Goal: Book appointment/travel/reservation

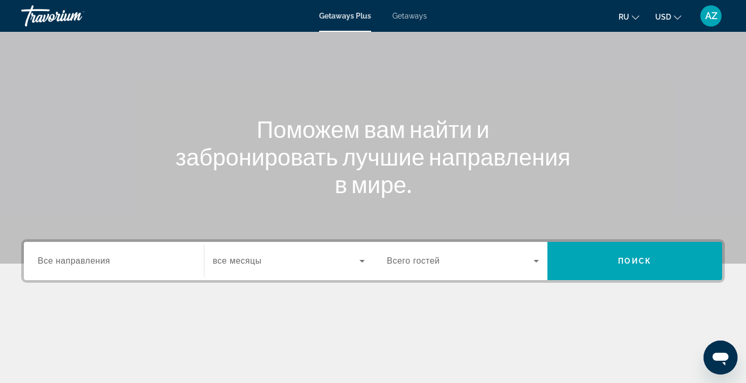
scroll to position [56, 0]
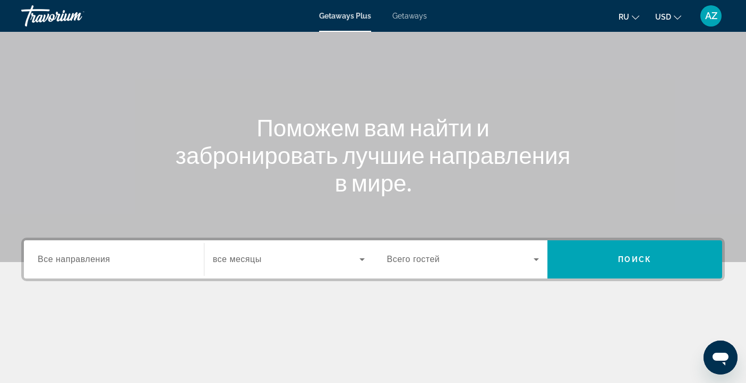
click at [74, 259] on span "Все направления" at bounding box center [74, 259] width 73 height 9
click at [74, 259] on input "Destination Все направления" at bounding box center [114, 260] width 152 height 13
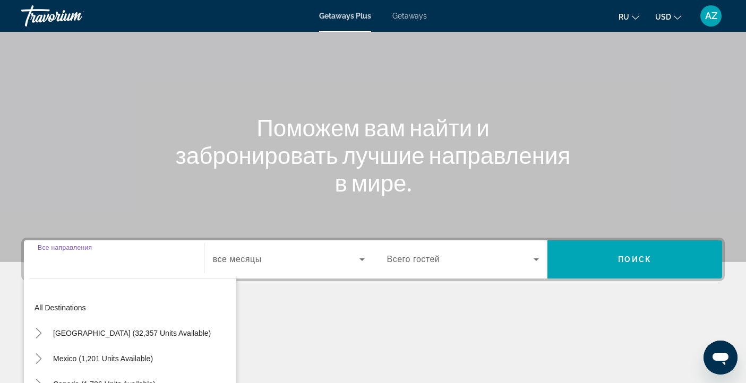
scroll to position [191, 0]
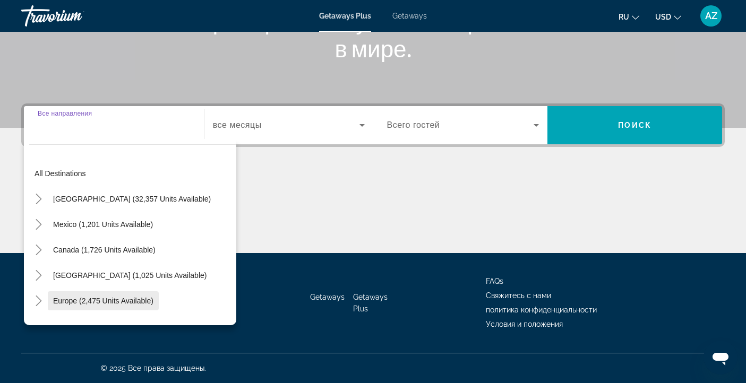
click at [56, 302] on span "Europe (2,475 units available)" at bounding box center [103, 301] width 100 height 8
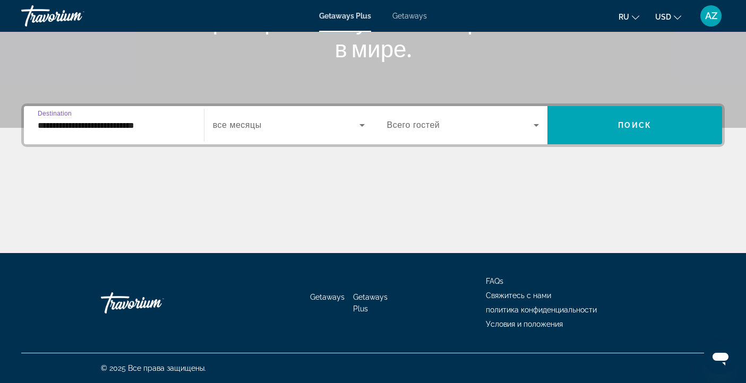
click at [54, 125] on input "**********" at bounding box center [114, 125] width 152 height 13
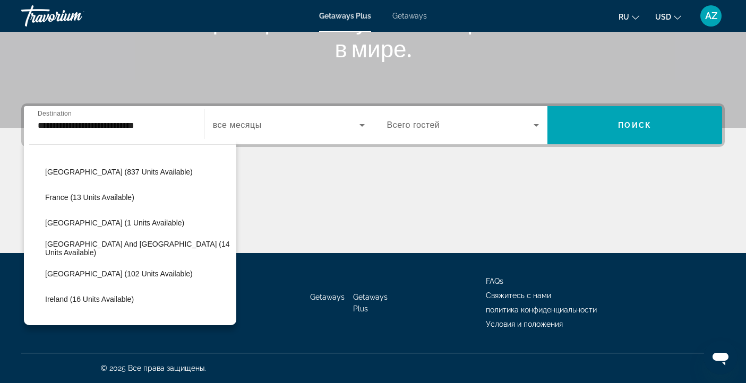
scroll to position [268, 0]
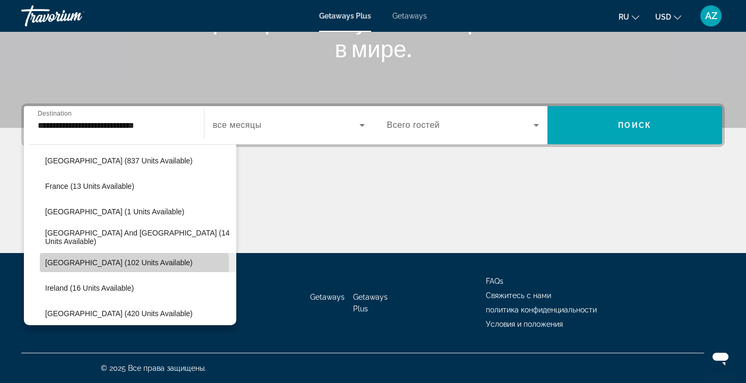
click at [85, 264] on span "[GEOGRAPHIC_DATA] (102 units available)" at bounding box center [119, 263] width 148 height 8
type input "**********"
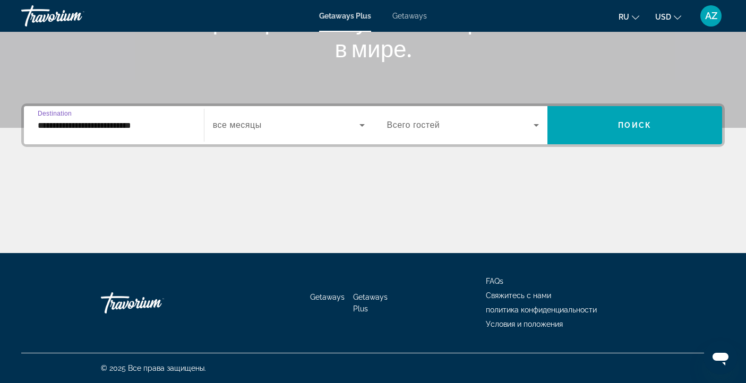
click at [247, 126] on span "все месяцы" at bounding box center [237, 125] width 49 height 9
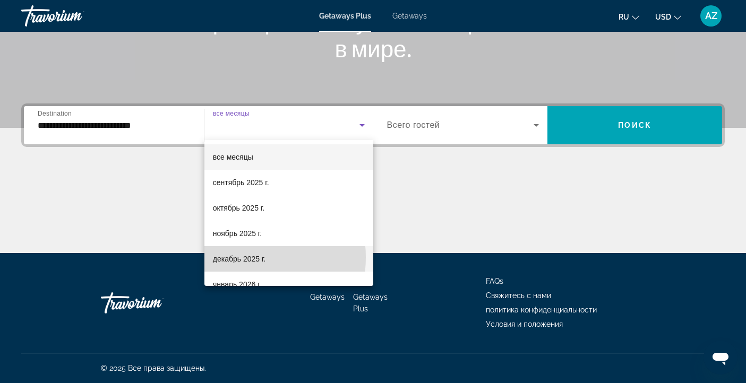
click at [238, 257] on span "декабрь 2025 г." at bounding box center [239, 259] width 53 height 13
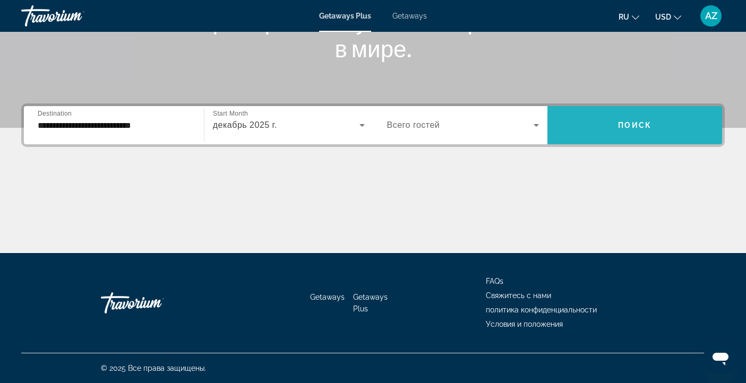
click at [639, 129] on span "Поиск" at bounding box center [634, 125] width 33 height 8
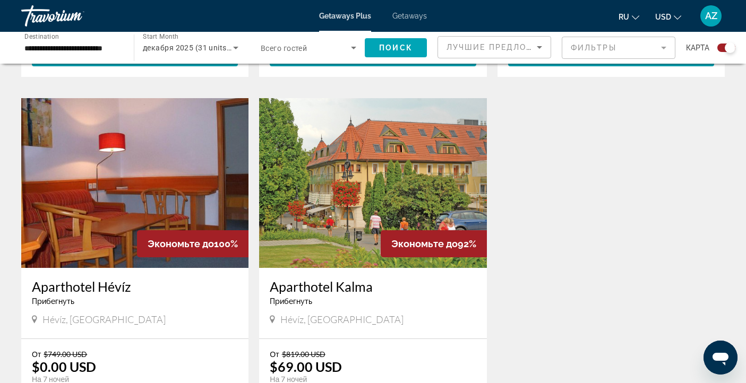
scroll to position [719, 0]
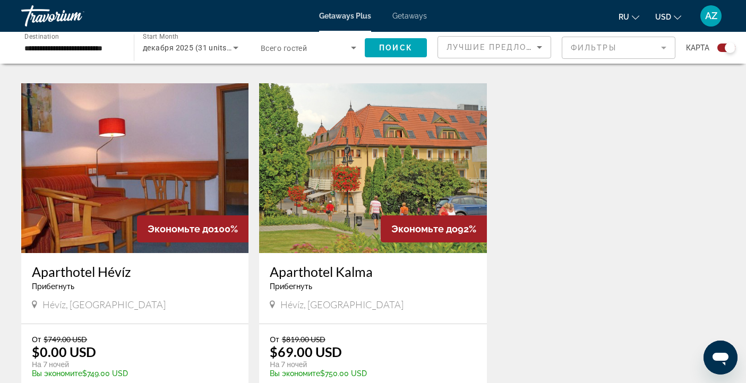
click at [425, 142] on img "Main content" at bounding box center [372, 168] width 227 height 170
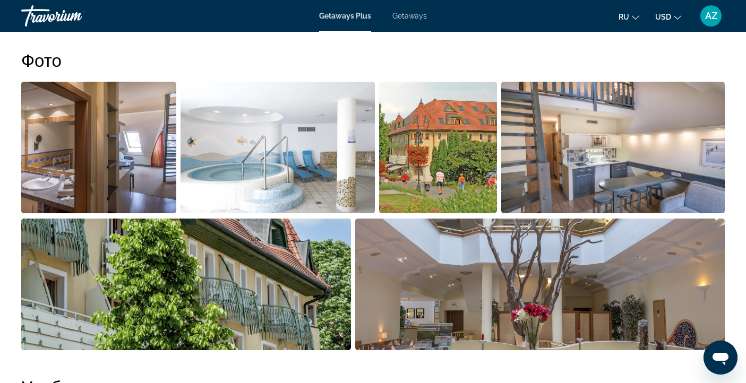
scroll to position [521, 0]
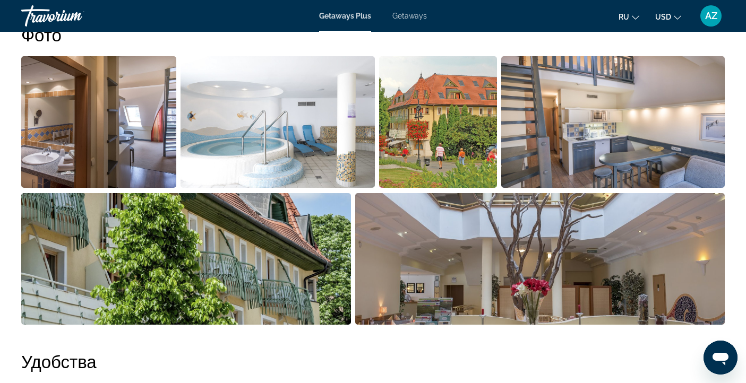
click at [109, 97] on img "Open full-screen image slider" at bounding box center [98, 122] width 155 height 132
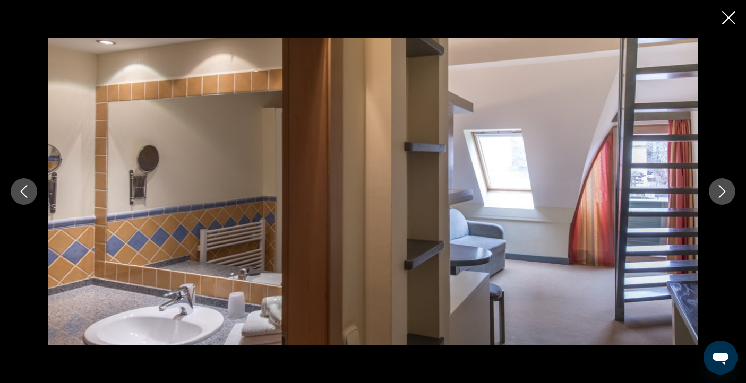
click at [723, 195] on icon "Next image" at bounding box center [722, 191] width 13 height 13
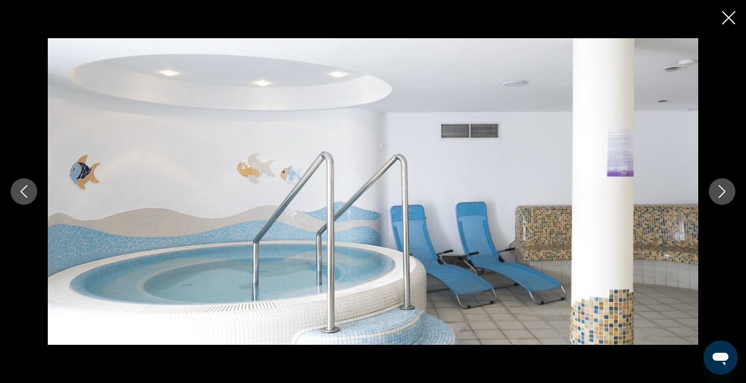
click at [723, 195] on icon "Next image" at bounding box center [722, 191] width 13 height 13
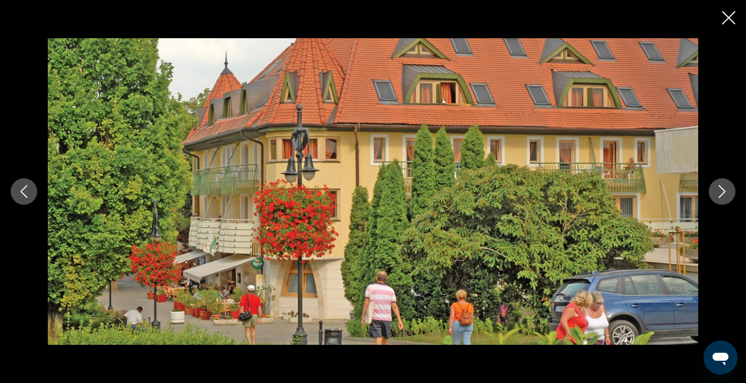
click at [723, 195] on icon "Next image" at bounding box center [722, 191] width 13 height 13
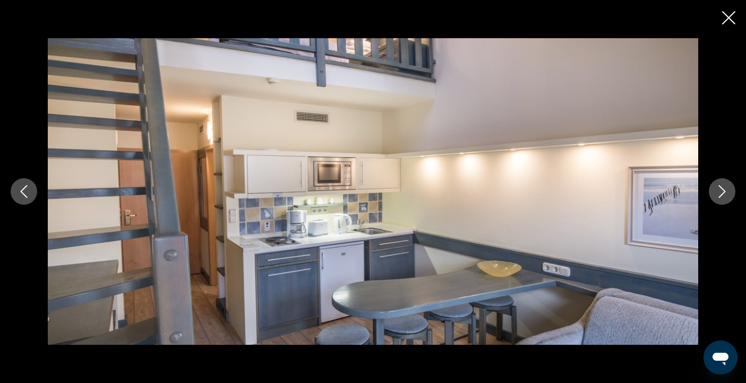
click at [723, 195] on icon "Next image" at bounding box center [722, 191] width 13 height 13
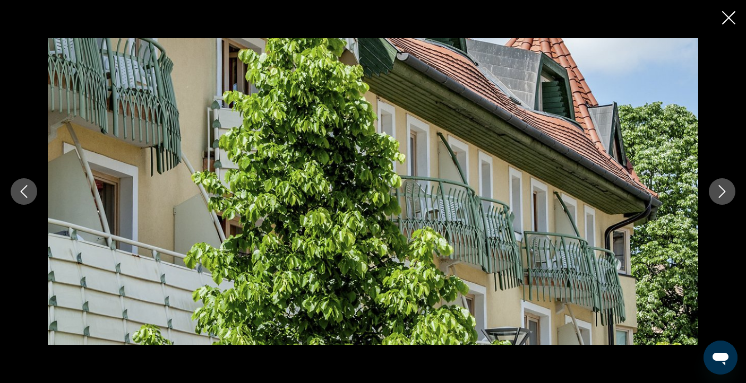
click at [723, 195] on icon "Next image" at bounding box center [722, 191] width 13 height 13
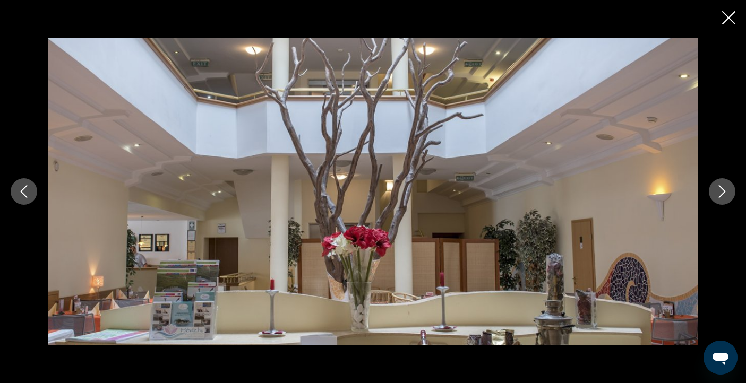
click at [723, 195] on icon "Next image" at bounding box center [722, 191] width 13 height 13
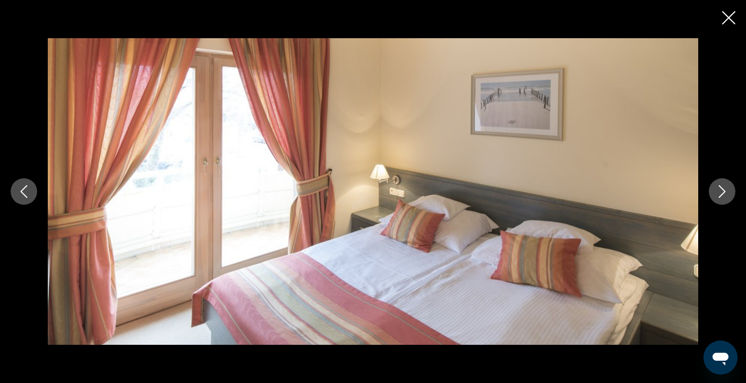
click at [723, 195] on icon "Next image" at bounding box center [722, 191] width 13 height 13
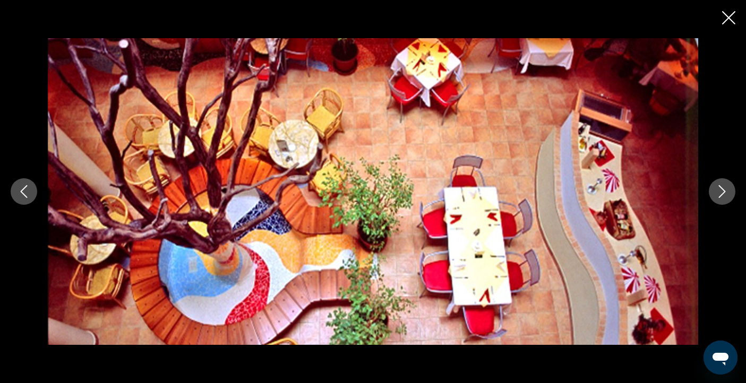
click at [723, 195] on icon "Next image" at bounding box center [722, 191] width 13 height 13
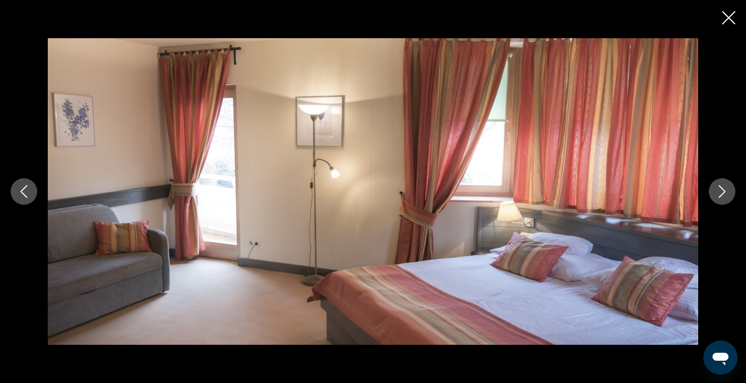
click at [723, 195] on icon "Next image" at bounding box center [722, 191] width 13 height 13
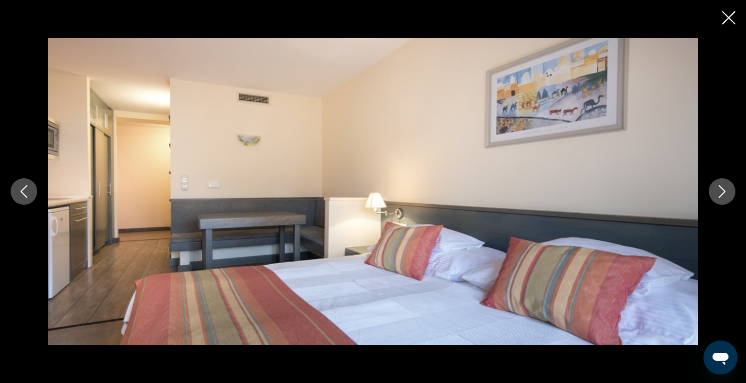
click at [723, 195] on icon "Next image" at bounding box center [722, 191] width 13 height 13
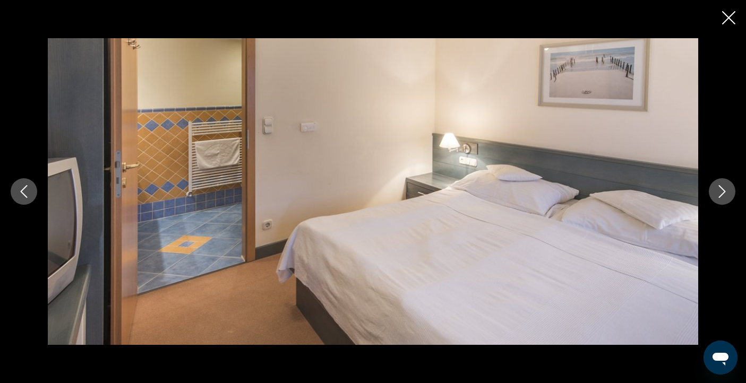
click at [729, 25] on button "Close slideshow" at bounding box center [728, 19] width 13 height 16
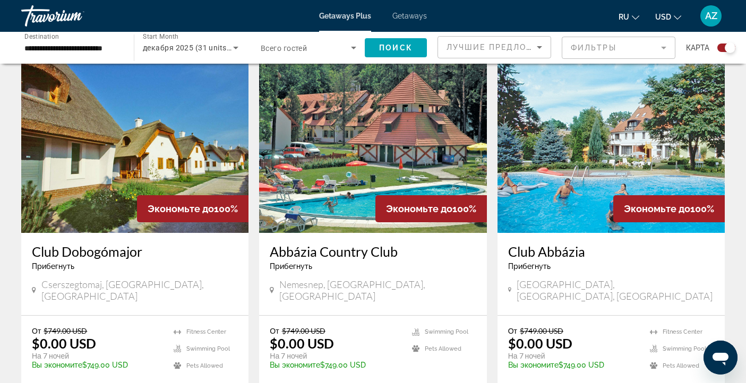
scroll to position [391, 0]
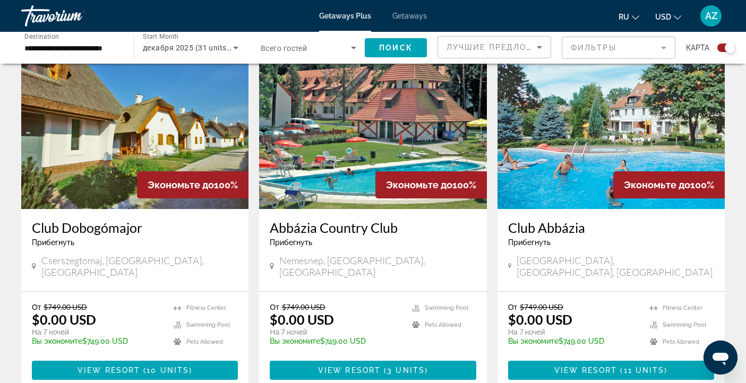
click at [125, 118] on img "Main content" at bounding box center [134, 124] width 227 height 170
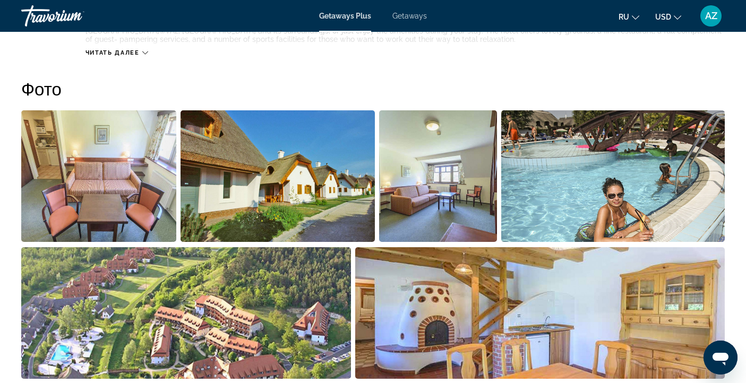
scroll to position [501, 0]
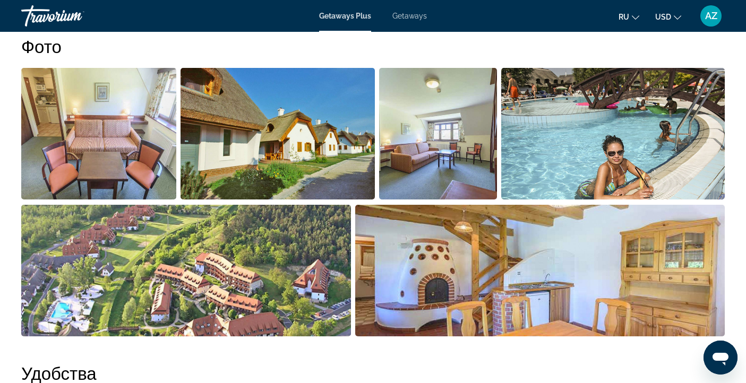
click at [135, 113] on img "Open full-screen image slider" at bounding box center [98, 134] width 155 height 132
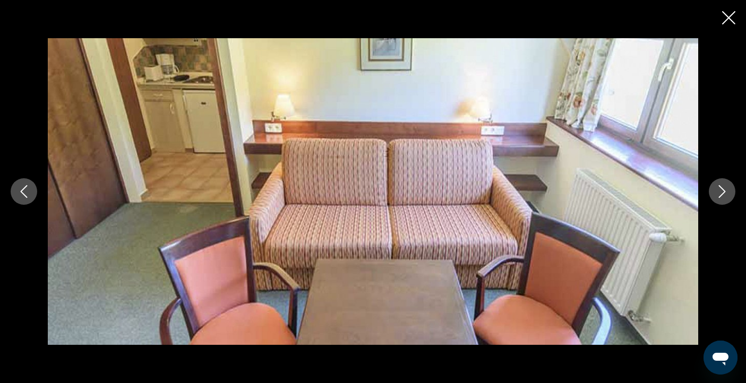
click at [721, 195] on icon "Next image" at bounding box center [722, 191] width 7 height 13
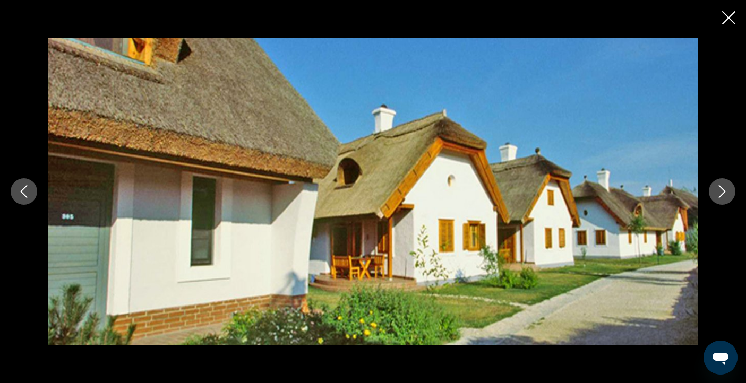
click at [721, 195] on icon "Next image" at bounding box center [722, 191] width 7 height 13
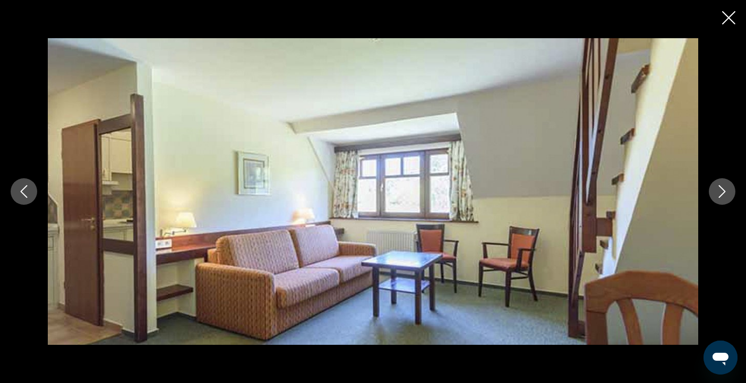
click at [721, 195] on icon "Next image" at bounding box center [722, 191] width 7 height 13
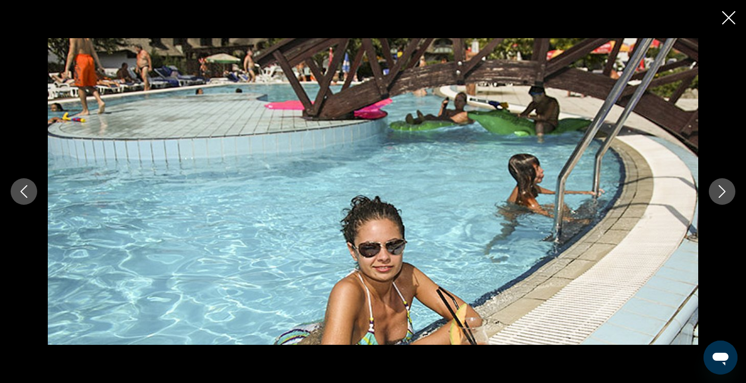
click at [721, 195] on icon "Next image" at bounding box center [722, 191] width 7 height 13
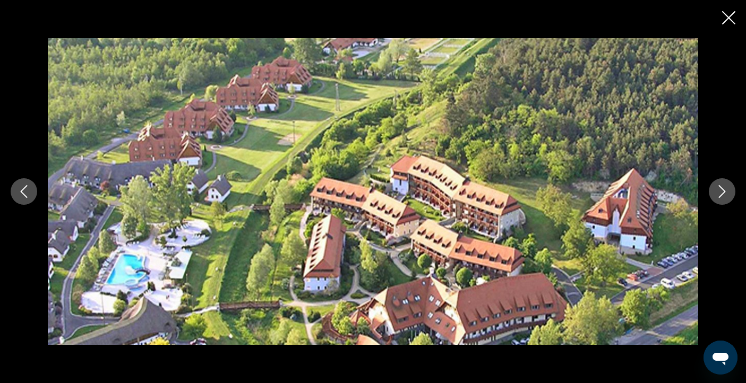
click at [721, 195] on icon "Next image" at bounding box center [722, 191] width 7 height 13
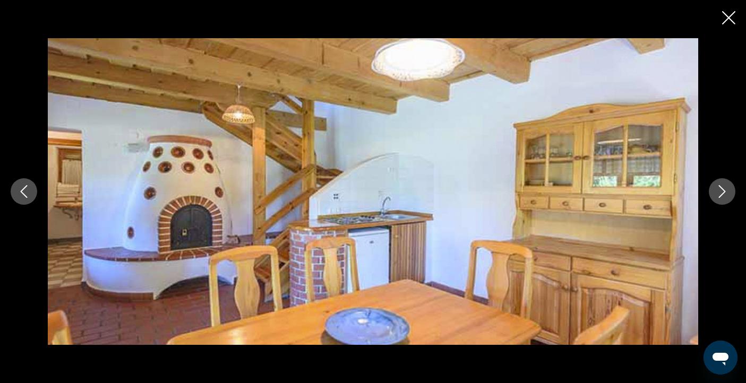
click at [721, 195] on icon "Next image" at bounding box center [722, 191] width 7 height 13
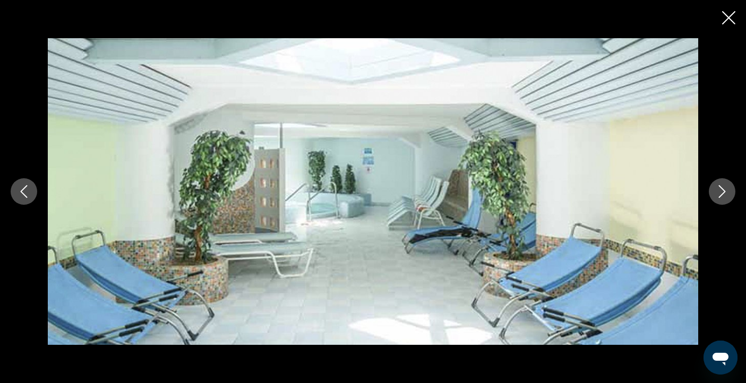
click at [721, 195] on icon "Next image" at bounding box center [722, 191] width 7 height 13
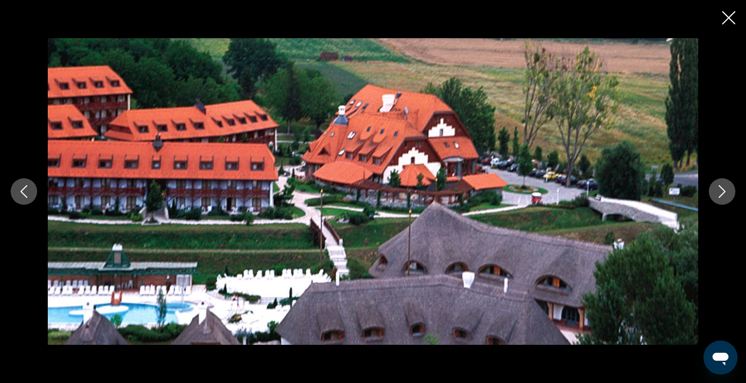
click at [721, 195] on icon "Next image" at bounding box center [722, 191] width 7 height 13
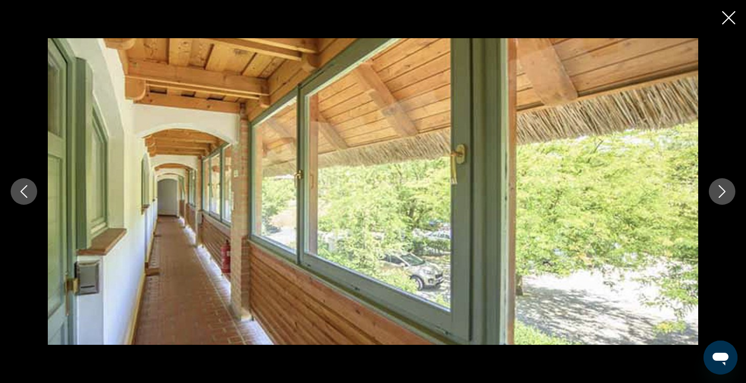
click at [721, 195] on icon "Next image" at bounding box center [722, 191] width 7 height 13
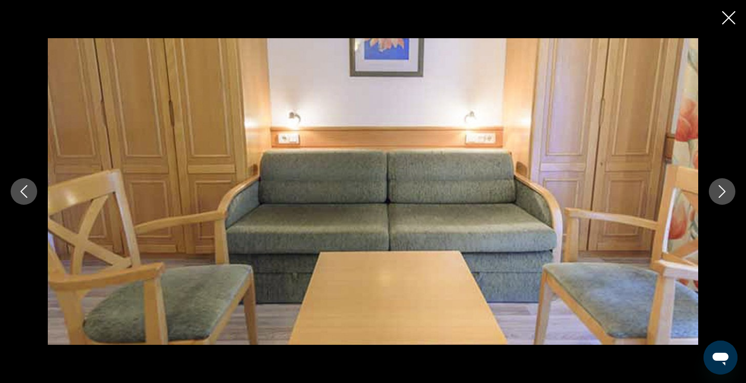
click at [721, 195] on icon "Next image" at bounding box center [722, 191] width 7 height 13
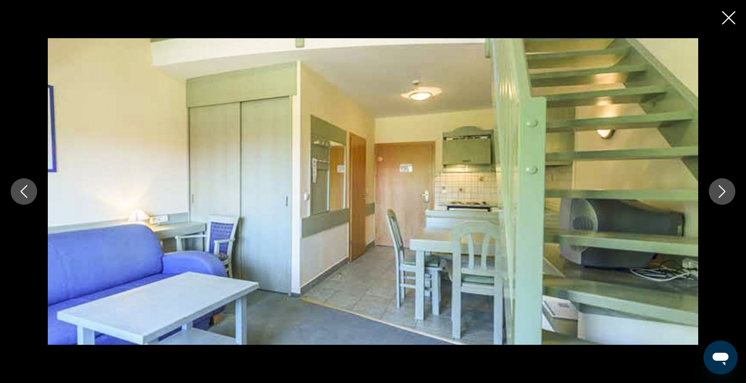
click at [721, 195] on icon "Next image" at bounding box center [722, 191] width 7 height 13
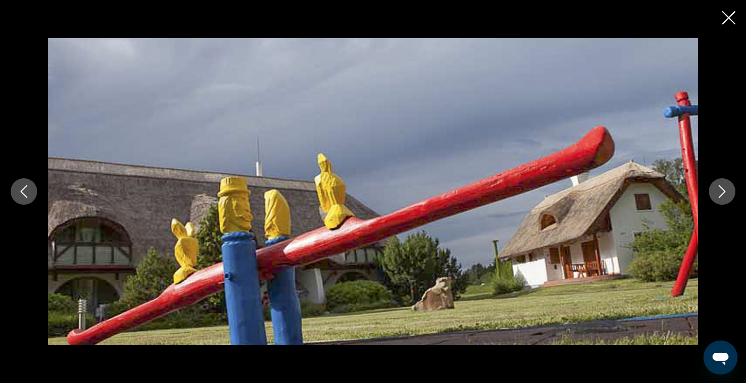
click at [721, 195] on icon "Next image" at bounding box center [722, 191] width 7 height 13
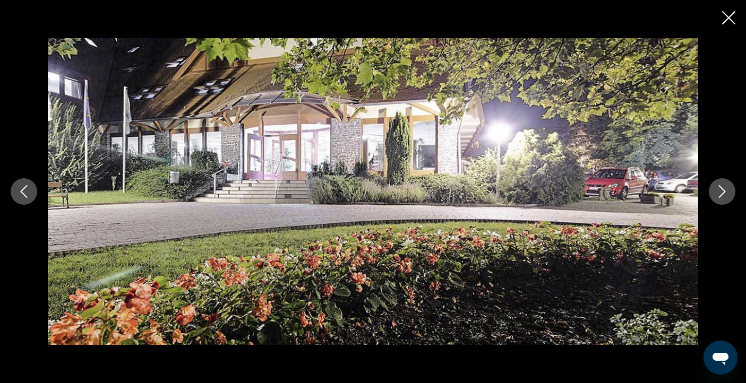
click at [721, 195] on icon "Next image" at bounding box center [722, 191] width 7 height 13
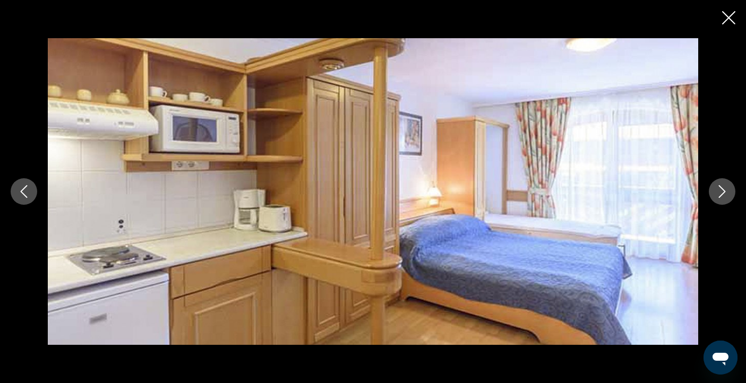
click at [721, 195] on icon "Next image" at bounding box center [722, 191] width 7 height 13
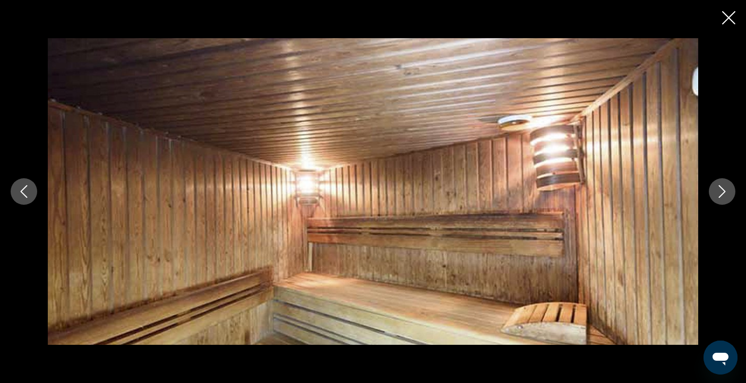
click at [721, 195] on icon "Next image" at bounding box center [722, 191] width 7 height 13
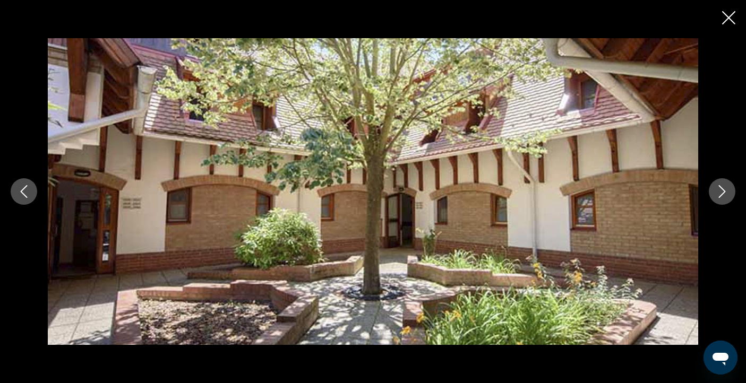
click at [721, 195] on icon "Next image" at bounding box center [722, 191] width 7 height 13
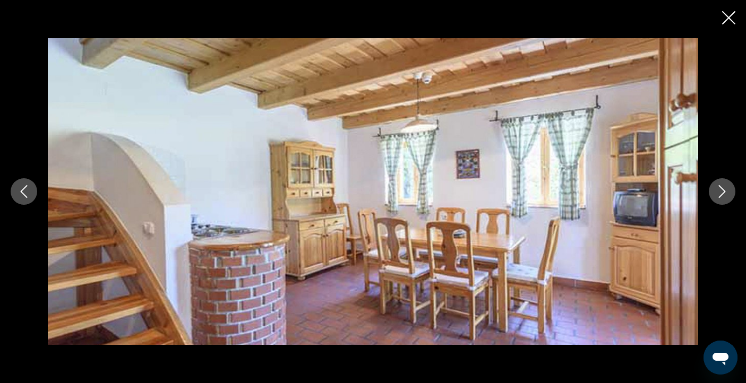
click at [721, 195] on icon "Next image" at bounding box center [722, 191] width 7 height 13
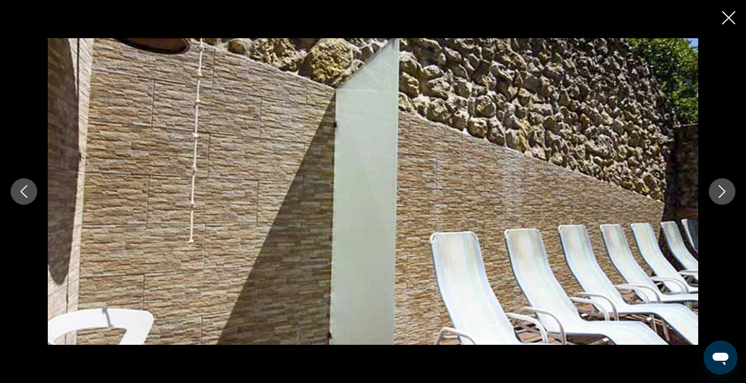
click at [721, 195] on icon "Next image" at bounding box center [722, 191] width 7 height 13
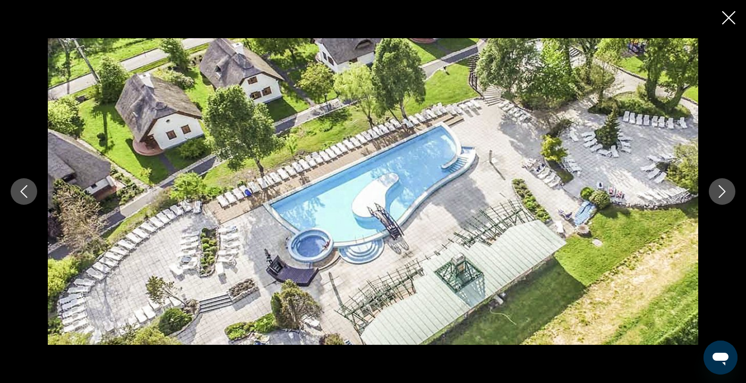
click at [721, 195] on icon "Next image" at bounding box center [722, 191] width 7 height 13
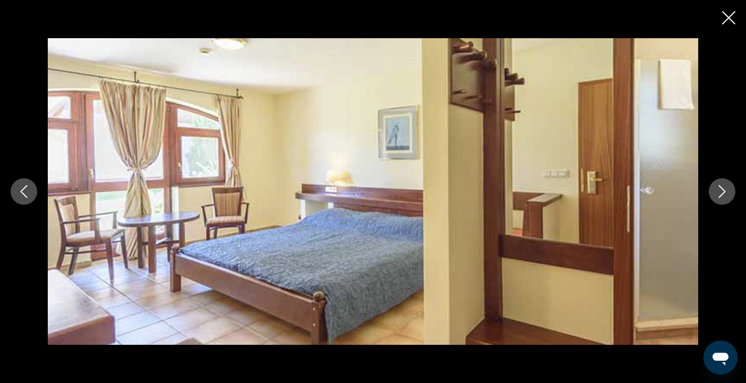
click at [721, 195] on icon "Next image" at bounding box center [722, 191] width 7 height 13
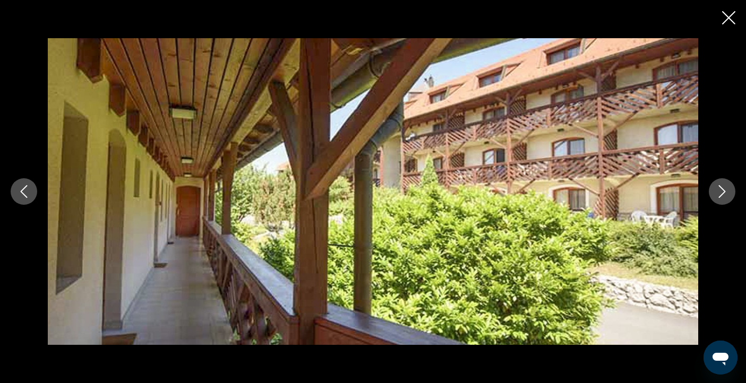
click at [721, 195] on icon "Next image" at bounding box center [722, 191] width 7 height 13
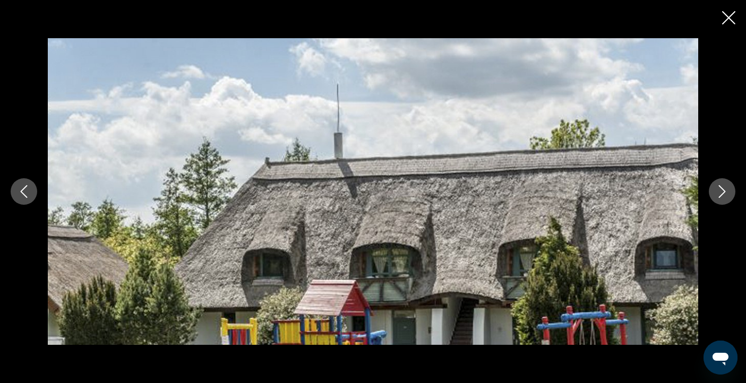
click at [729, 19] on icon "Close slideshow" at bounding box center [728, 17] width 13 height 13
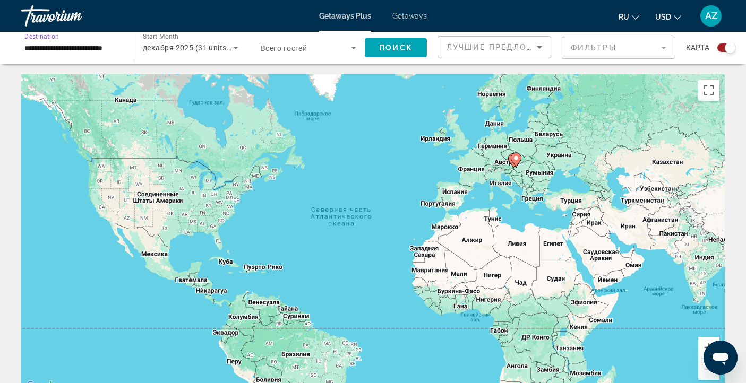
click at [84, 48] on input "**********" at bounding box center [72, 48] width 96 height 13
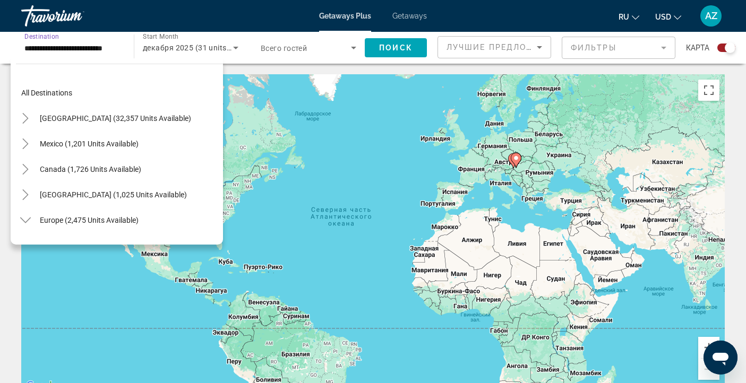
scroll to position [293, 0]
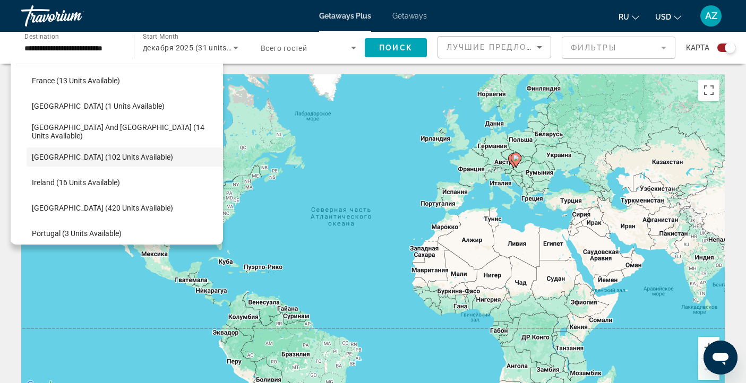
click at [447, 133] on div "Чтобы активировать перетаскивание с помощью клавиатуры, нажмите Alt + Ввод. Пос…" at bounding box center [372, 233] width 703 height 319
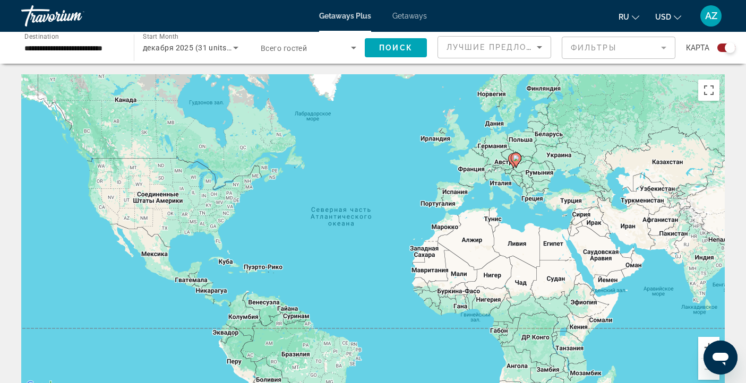
click at [101, 49] on input "**********" at bounding box center [72, 48] width 96 height 13
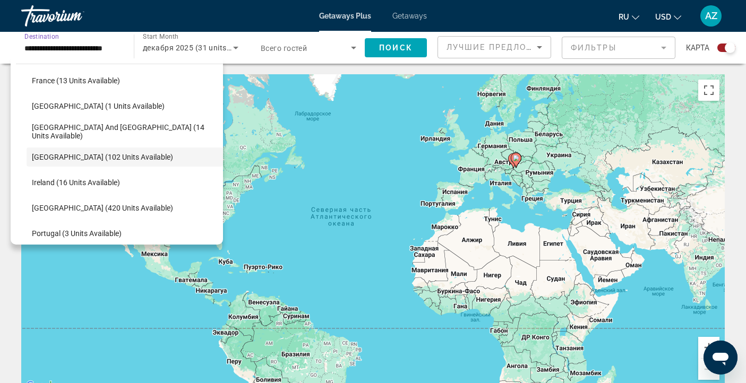
click at [418, 165] on div "Чтобы активировать перетаскивание с помощью клавиатуры, нажмите Alt + Ввод. Пос…" at bounding box center [372, 233] width 703 height 319
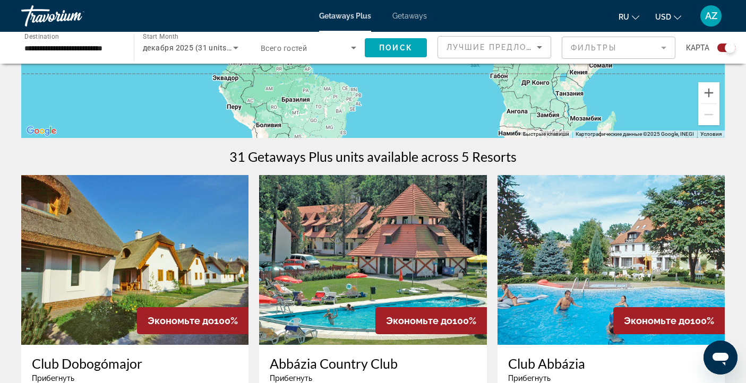
scroll to position [310, 0]
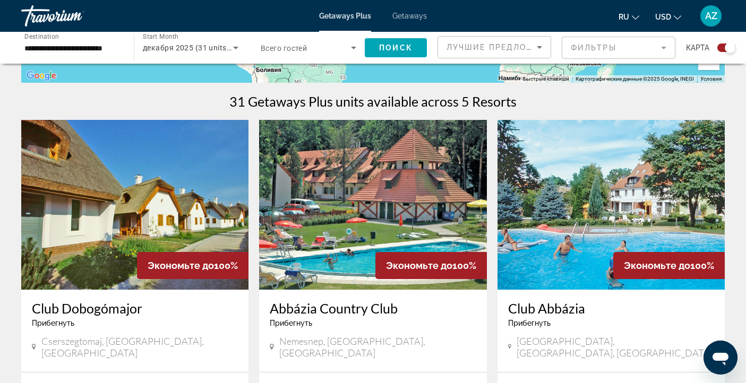
click at [409, 212] on img "Main content" at bounding box center [372, 205] width 227 height 170
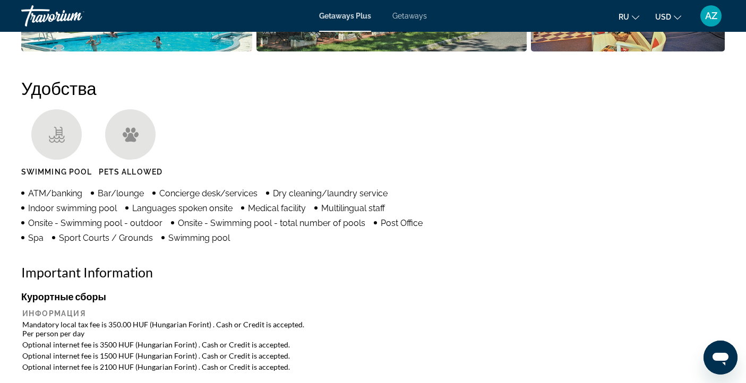
scroll to position [439, 0]
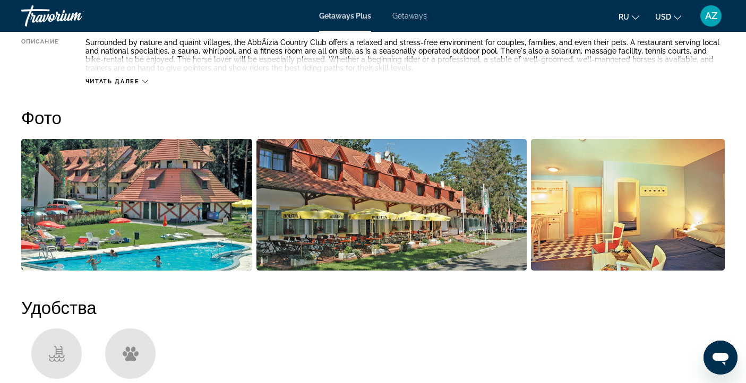
click at [141, 219] on img "Open full-screen image slider" at bounding box center [136, 205] width 231 height 132
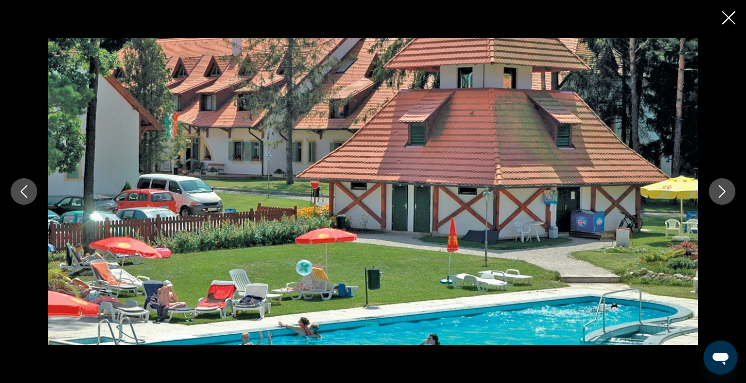
click at [728, 195] on button "Next image" at bounding box center [722, 191] width 27 height 27
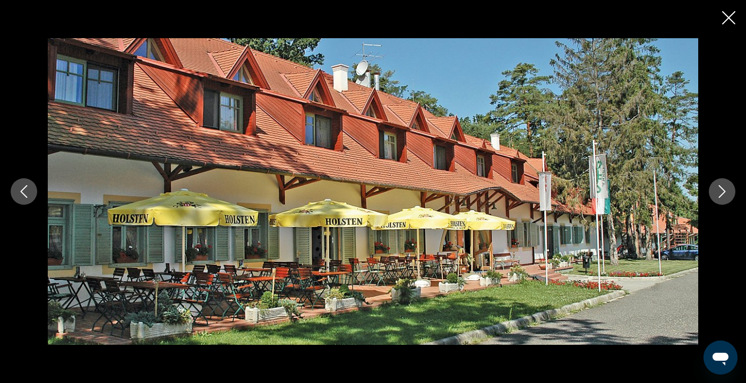
click at [728, 195] on button "Next image" at bounding box center [722, 191] width 27 height 27
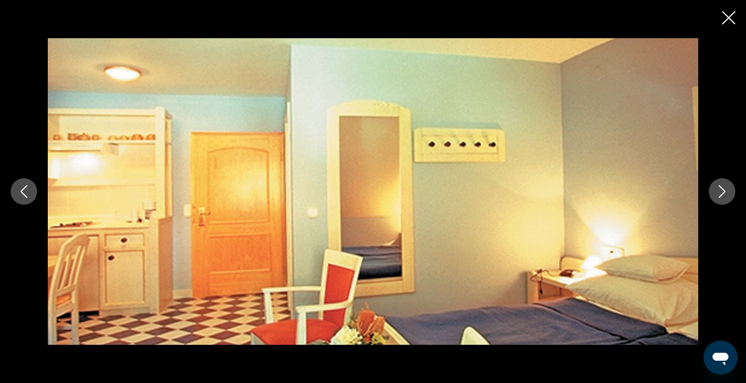
click at [728, 195] on button "Next image" at bounding box center [722, 191] width 27 height 27
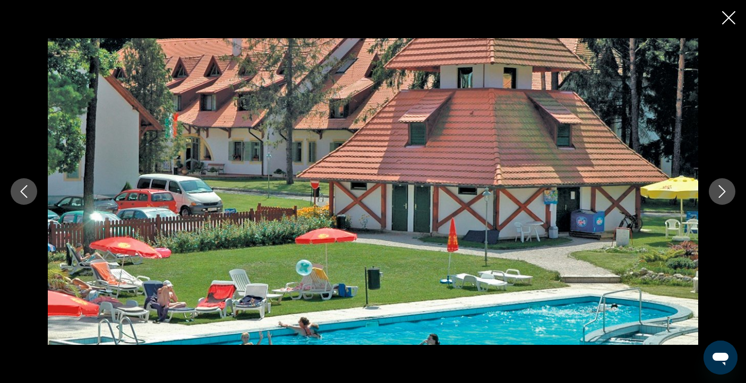
click at [728, 195] on button "Next image" at bounding box center [722, 191] width 27 height 27
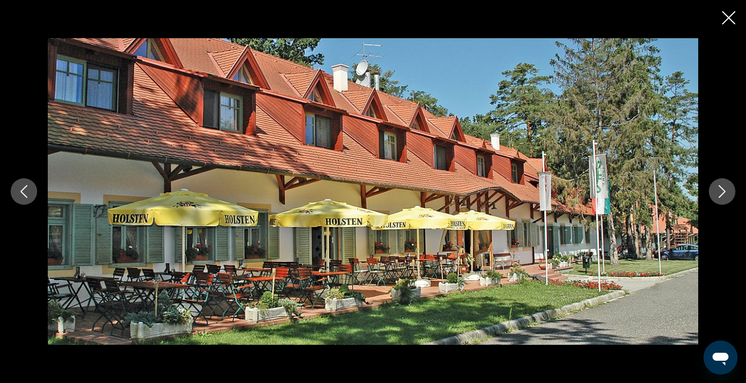
click at [728, 195] on button "Next image" at bounding box center [722, 191] width 27 height 27
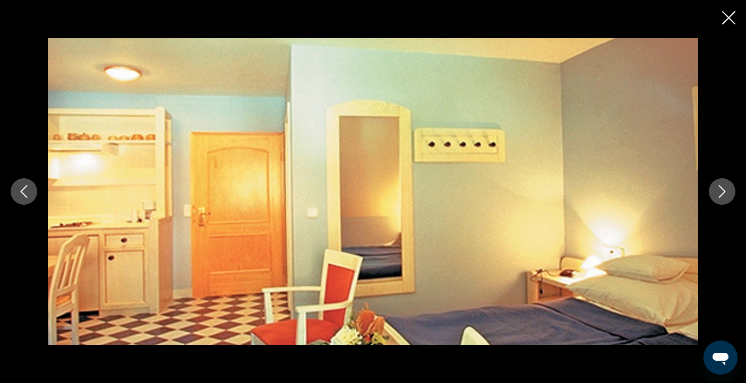
click at [728, 195] on button "Next image" at bounding box center [722, 191] width 27 height 27
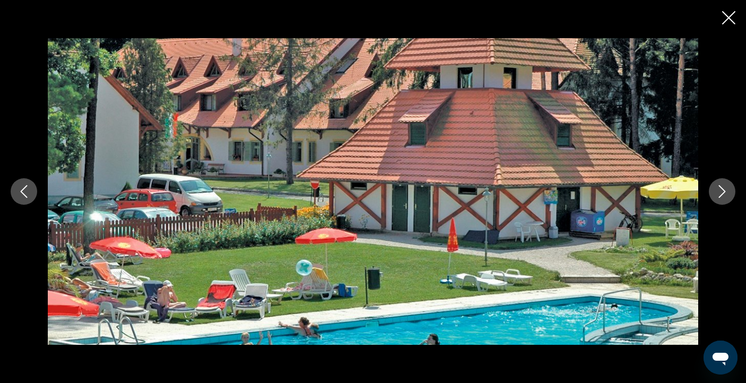
click at [728, 195] on button "Next image" at bounding box center [722, 191] width 27 height 27
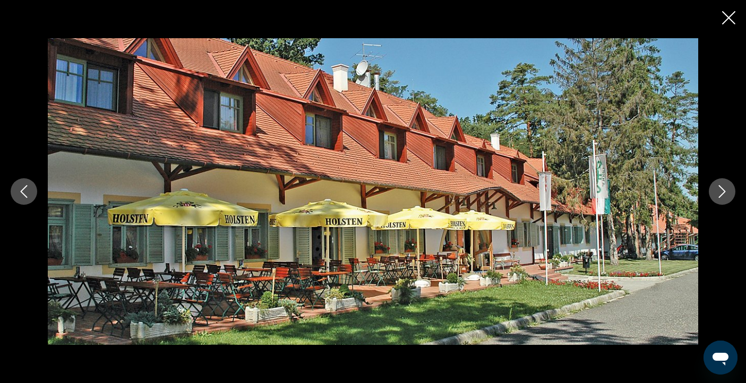
click at [728, 195] on button "Next image" at bounding box center [722, 191] width 27 height 27
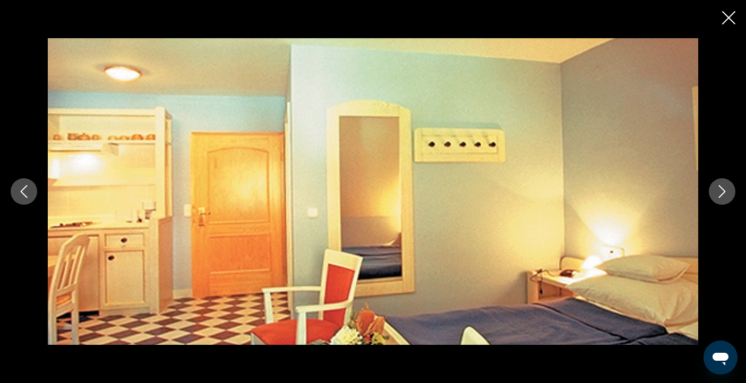
scroll to position [1076, 0]
click at [732, 20] on icon "Close slideshow" at bounding box center [728, 17] width 13 height 13
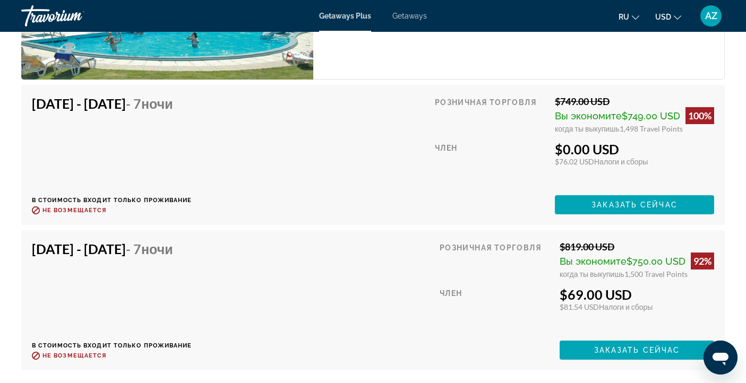
scroll to position [1949, 0]
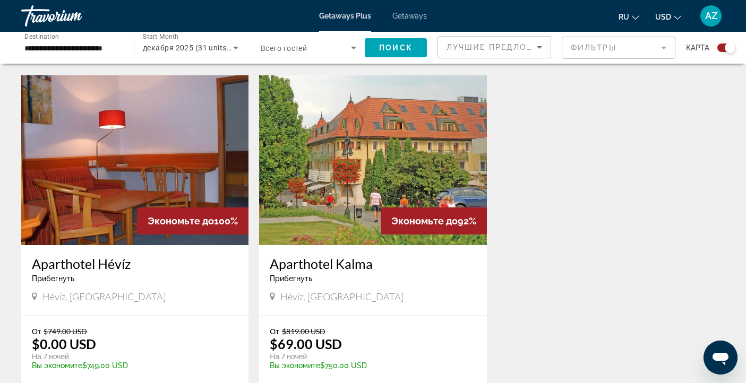
scroll to position [725, 0]
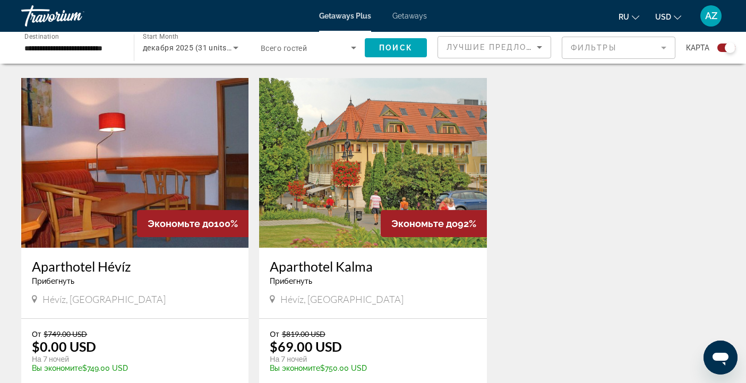
click at [87, 168] on img "Main content" at bounding box center [134, 163] width 227 height 170
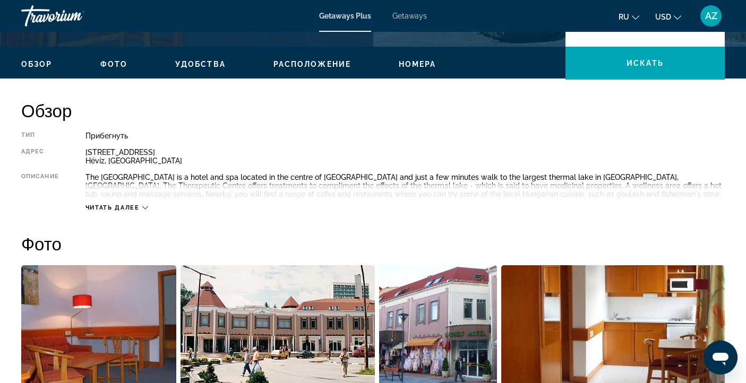
scroll to position [330, 0]
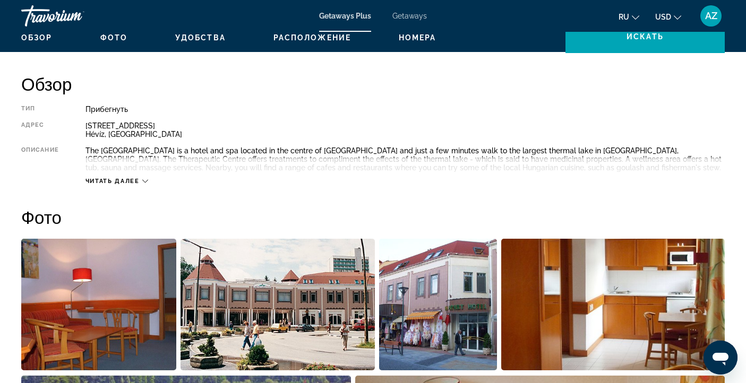
click at [56, 307] on img "Open full-screen image slider" at bounding box center [98, 305] width 155 height 132
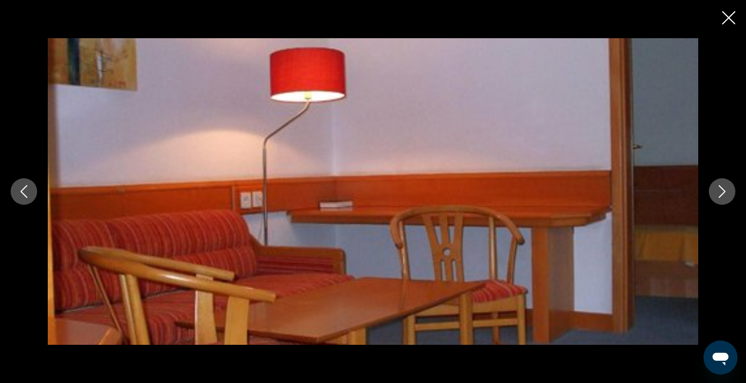
click at [724, 195] on icon "Next image" at bounding box center [722, 191] width 13 height 13
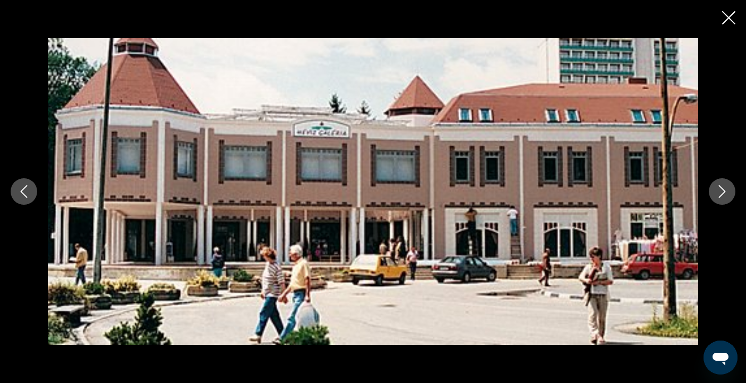
click at [724, 195] on icon "Next image" at bounding box center [722, 191] width 13 height 13
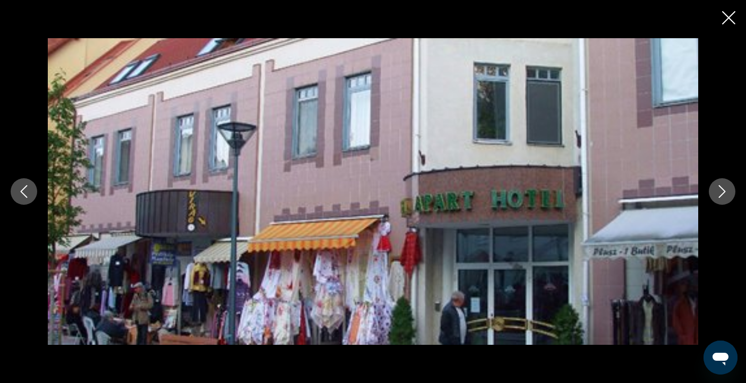
click at [724, 195] on icon "Next image" at bounding box center [722, 191] width 13 height 13
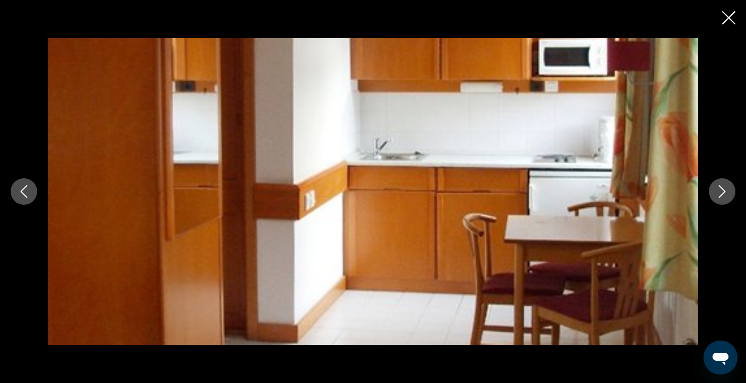
click at [724, 195] on icon "Next image" at bounding box center [722, 191] width 13 height 13
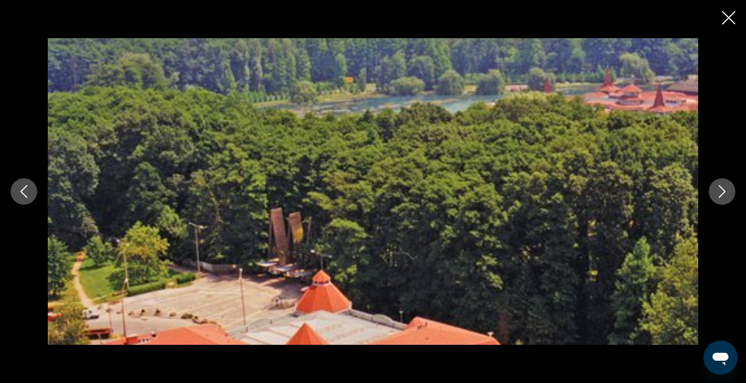
click at [724, 195] on icon "Next image" at bounding box center [722, 191] width 13 height 13
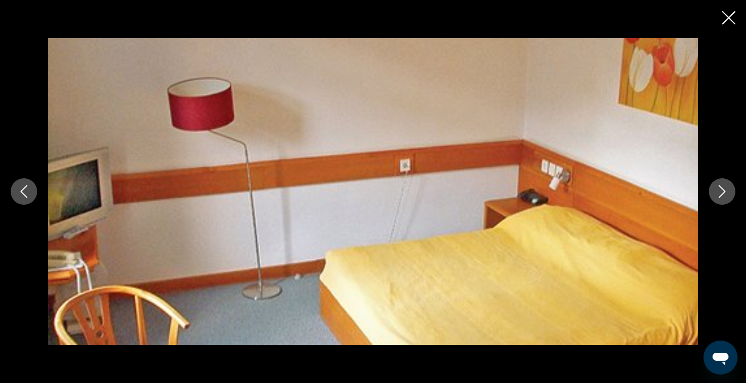
click at [724, 195] on icon "Next image" at bounding box center [722, 191] width 13 height 13
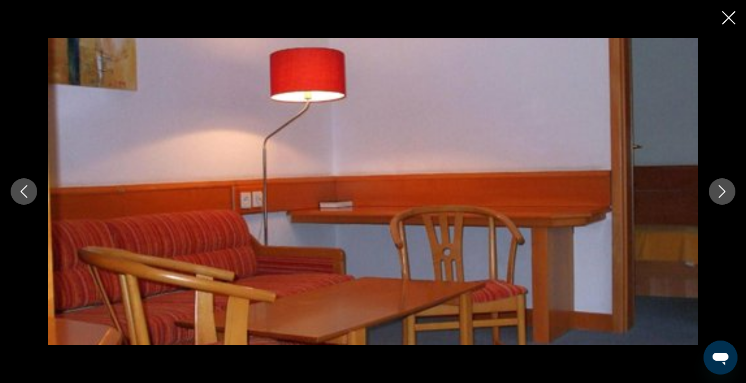
click at [724, 195] on icon "Next image" at bounding box center [722, 191] width 13 height 13
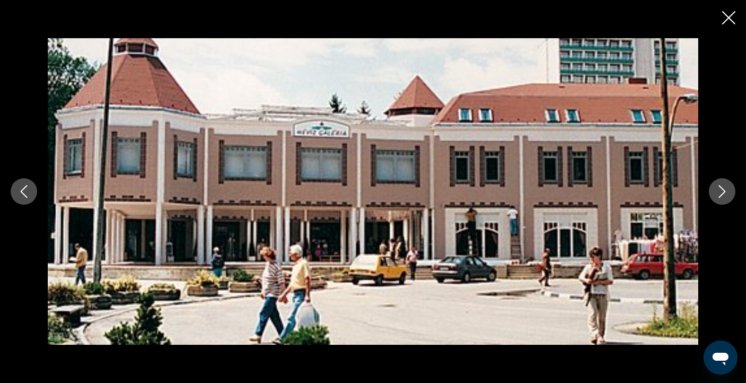
click at [724, 195] on icon "Next image" at bounding box center [722, 191] width 13 height 13
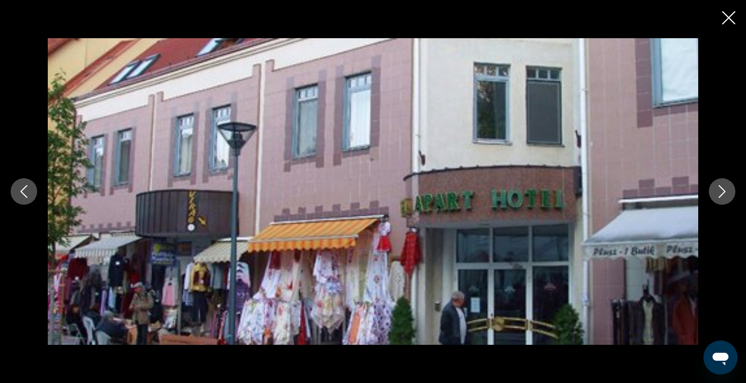
click at [724, 195] on icon "Next image" at bounding box center [722, 191] width 13 height 13
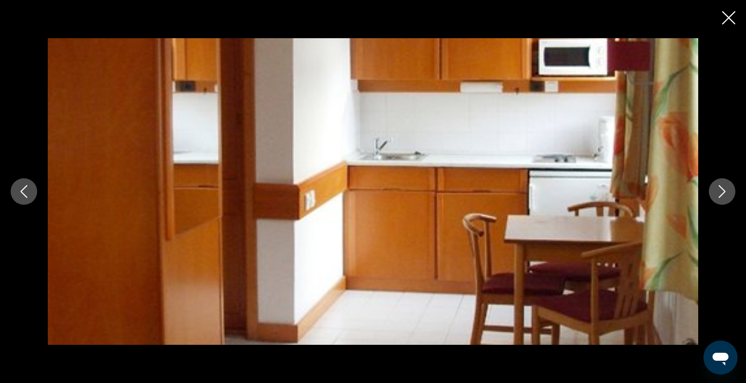
click at [724, 195] on icon "Next image" at bounding box center [722, 191] width 13 height 13
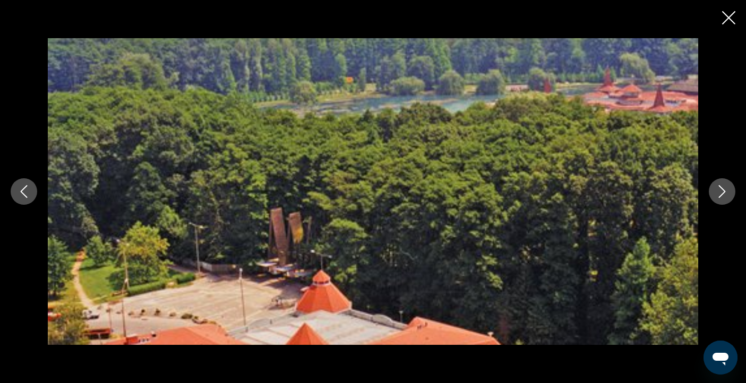
click at [724, 195] on icon "Next image" at bounding box center [722, 191] width 13 height 13
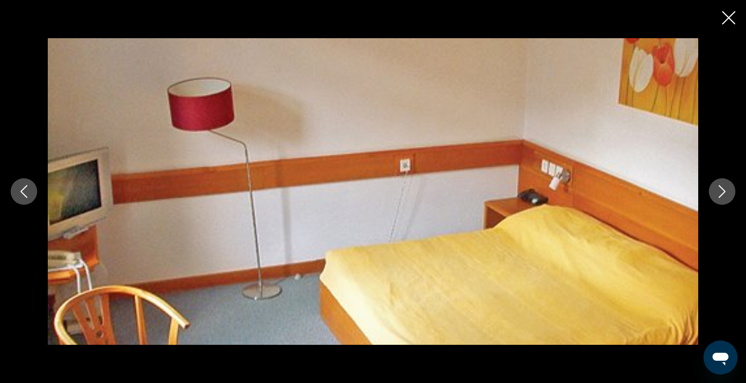
click at [724, 195] on icon "Next image" at bounding box center [722, 191] width 13 height 13
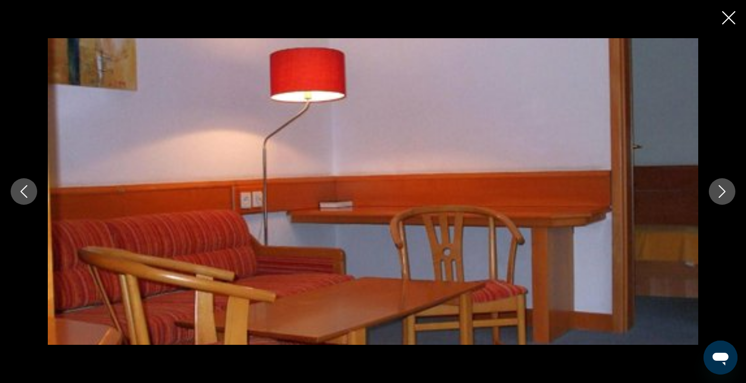
click at [724, 195] on icon "Next image" at bounding box center [722, 191] width 13 height 13
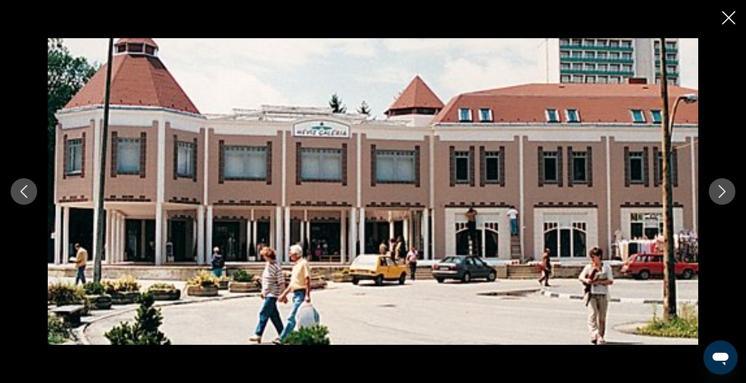
click at [724, 195] on icon "Next image" at bounding box center [722, 191] width 13 height 13
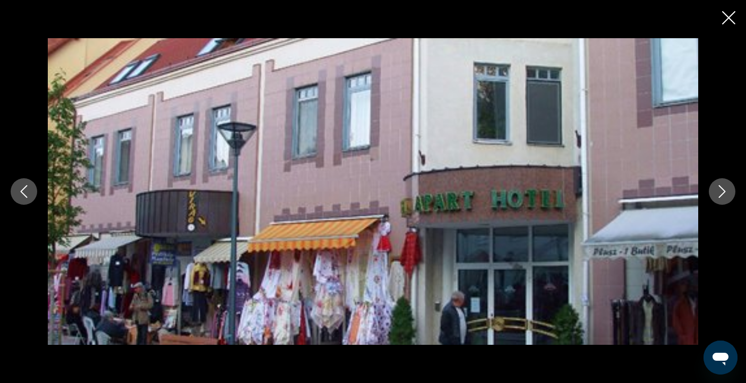
click at [729, 19] on icon "Close slideshow" at bounding box center [728, 17] width 13 height 13
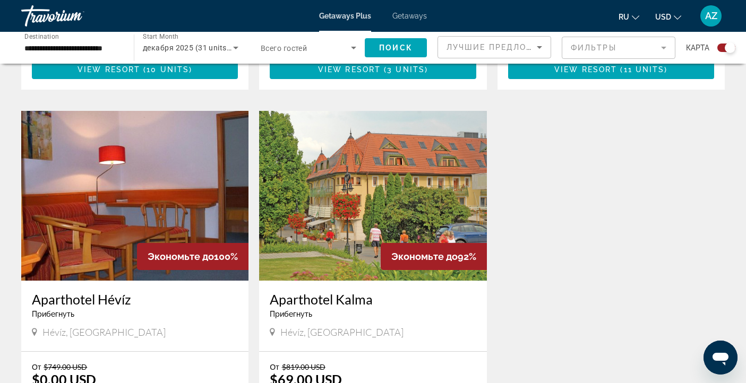
scroll to position [699, 0]
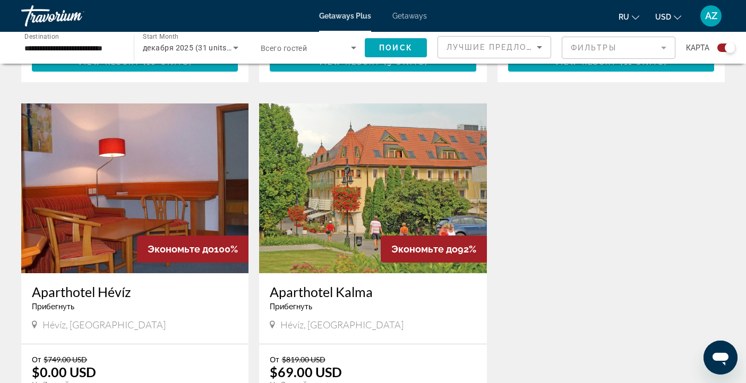
click at [394, 191] on img "Main content" at bounding box center [372, 189] width 227 height 170
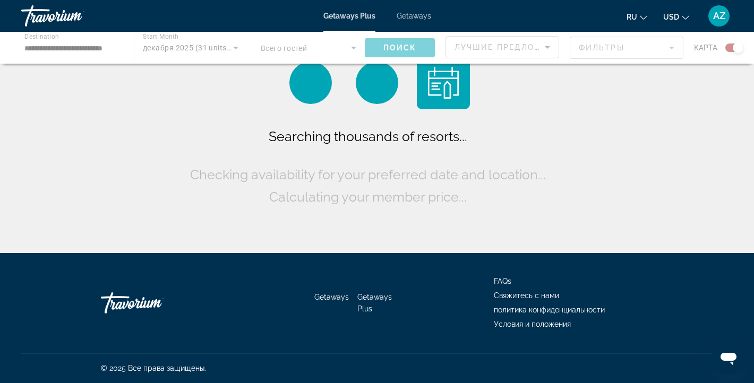
click at [77, 49] on div "Main content" at bounding box center [377, 48] width 754 height 32
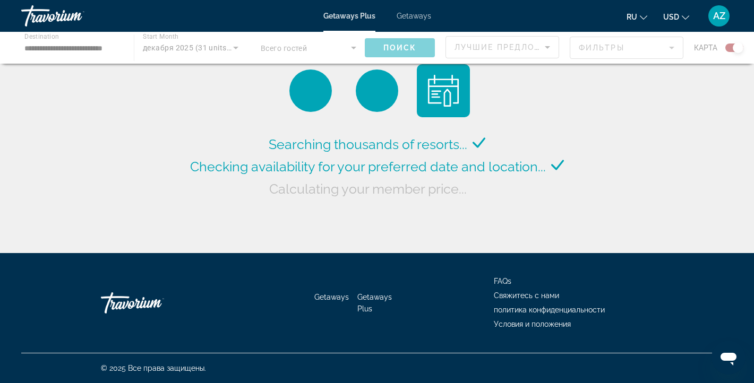
click at [80, 48] on div "Main content" at bounding box center [377, 48] width 754 height 32
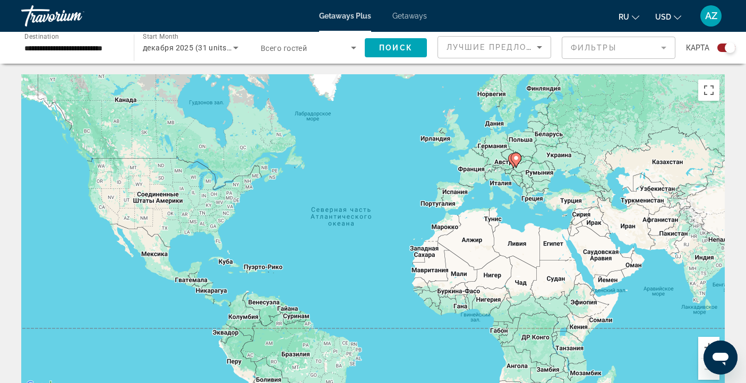
click at [71, 47] on input "**********" at bounding box center [72, 48] width 96 height 13
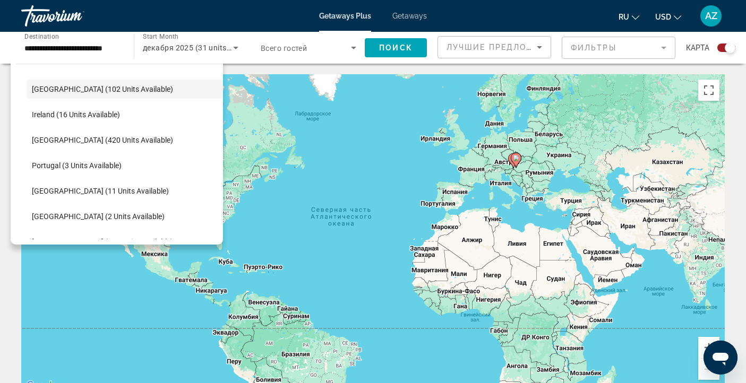
scroll to position [380, 0]
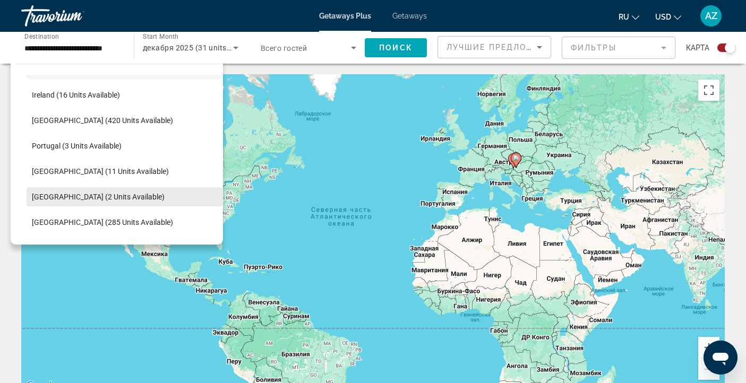
click at [93, 195] on span "[GEOGRAPHIC_DATA] (2 units available)" at bounding box center [98, 197] width 133 height 8
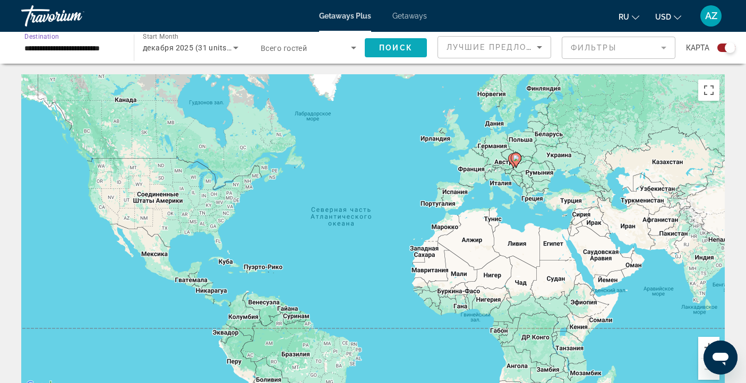
click at [393, 47] on span "Поиск" at bounding box center [395, 48] width 33 height 8
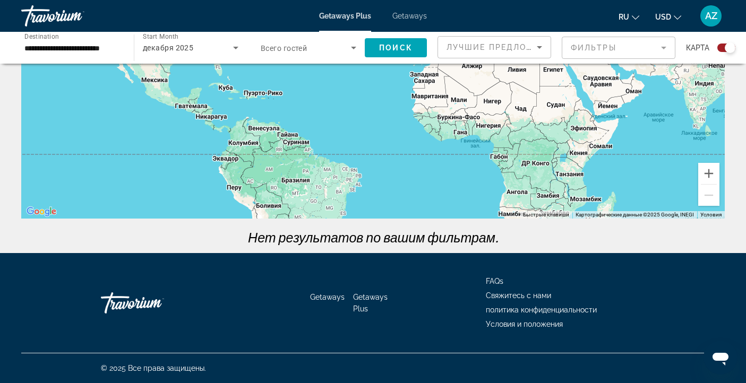
scroll to position [60, 0]
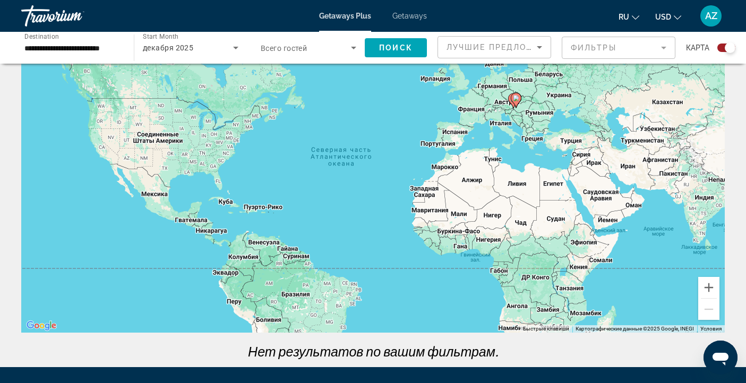
click at [37, 48] on input "**********" at bounding box center [72, 48] width 96 height 13
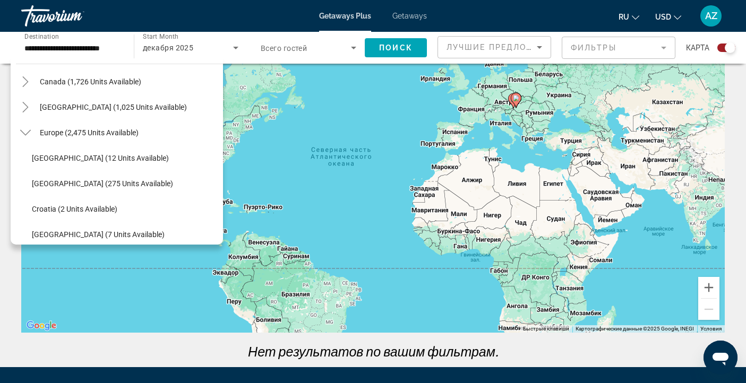
scroll to position [88, 0]
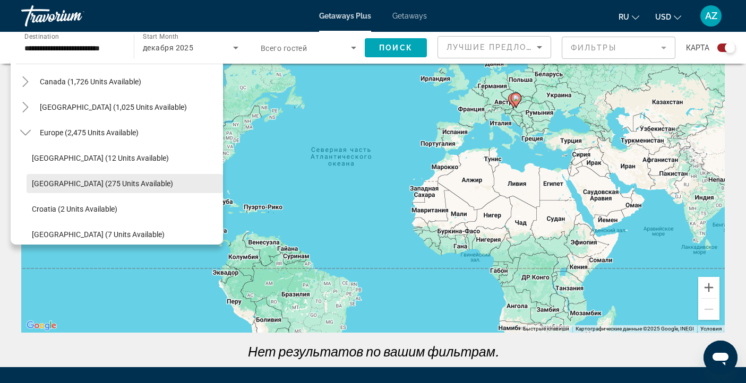
click at [99, 183] on span "[GEOGRAPHIC_DATA] (275 units available)" at bounding box center [102, 183] width 141 height 8
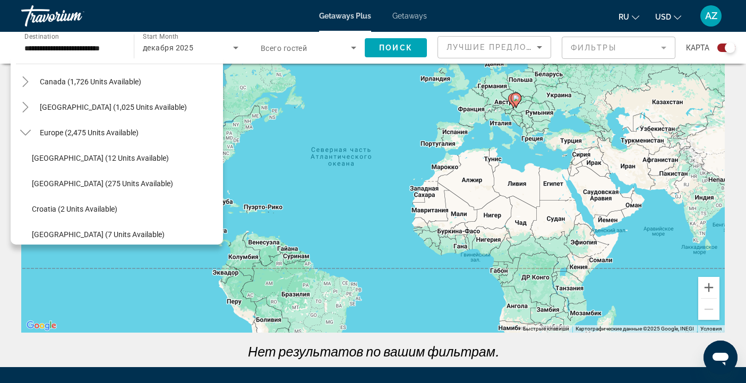
type input "**********"
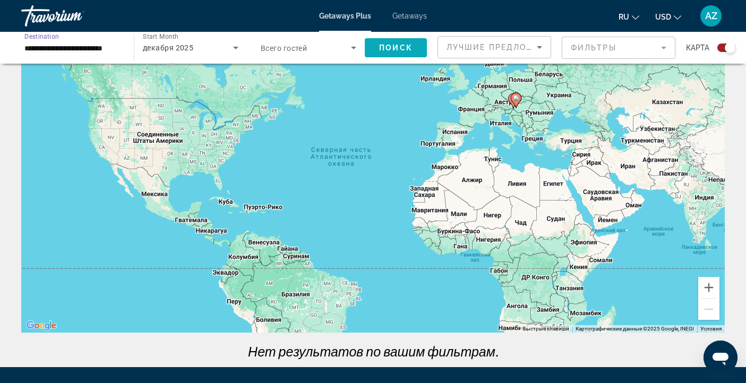
click at [407, 49] on span "Поиск" at bounding box center [395, 48] width 33 height 8
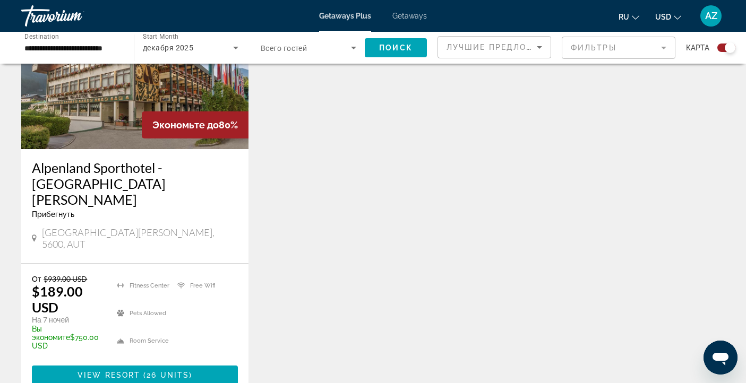
scroll to position [444, 0]
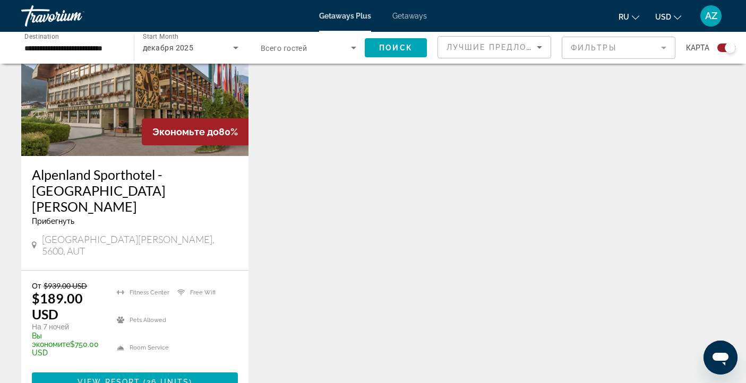
click at [98, 122] on img "Main content" at bounding box center [134, 71] width 227 height 170
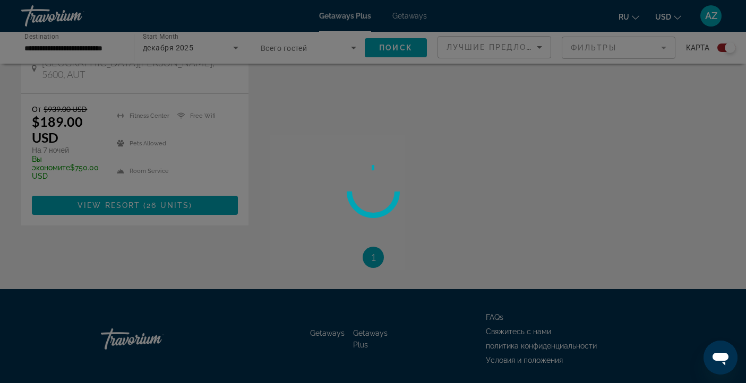
scroll to position [406, 0]
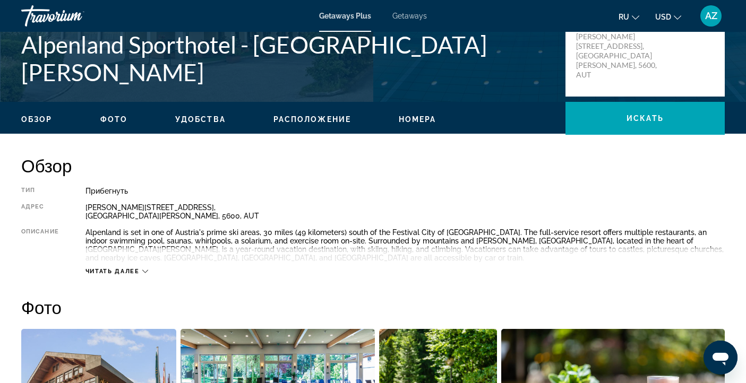
scroll to position [244, 0]
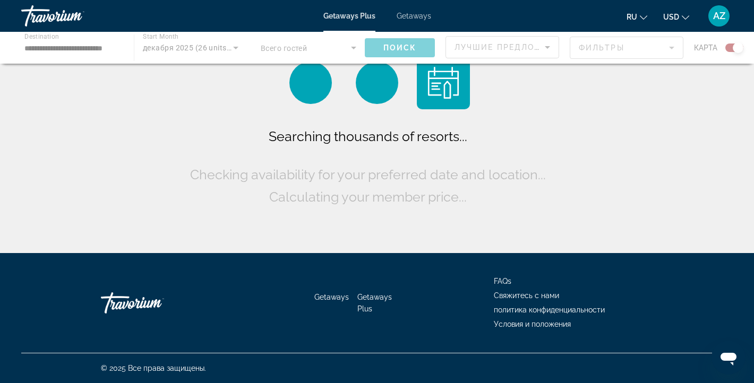
click at [35, 49] on div "Main content" at bounding box center [377, 48] width 754 height 32
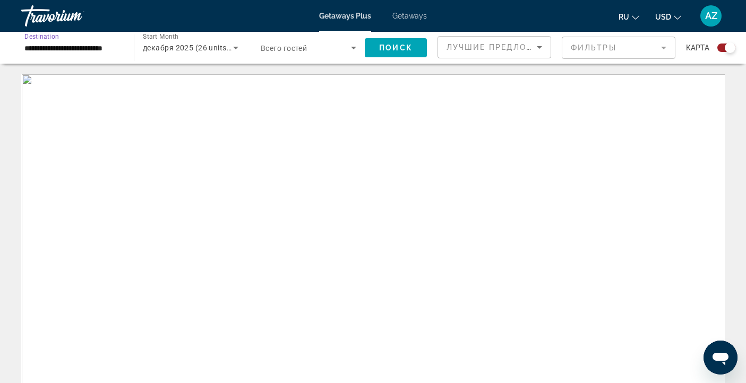
click at [33, 49] on input "**********" at bounding box center [72, 48] width 96 height 13
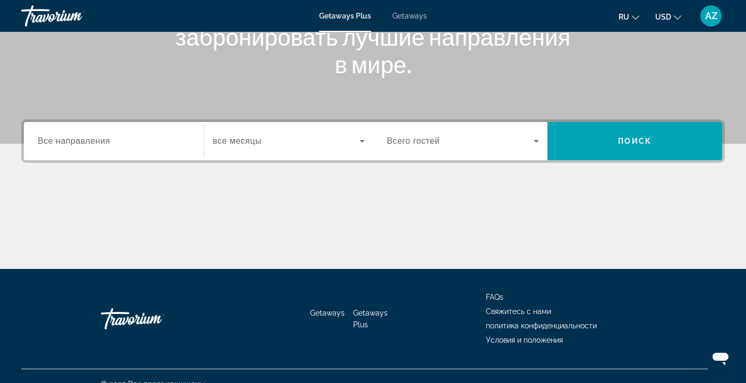
scroll to position [181, 0]
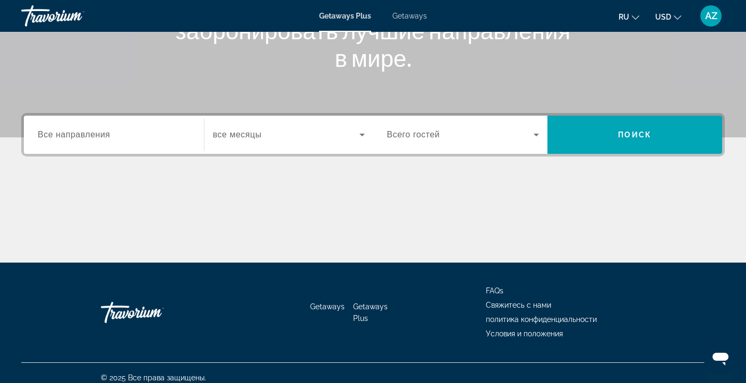
click at [122, 131] on input "Destination Все направления" at bounding box center [114, 135] width 152 height 13
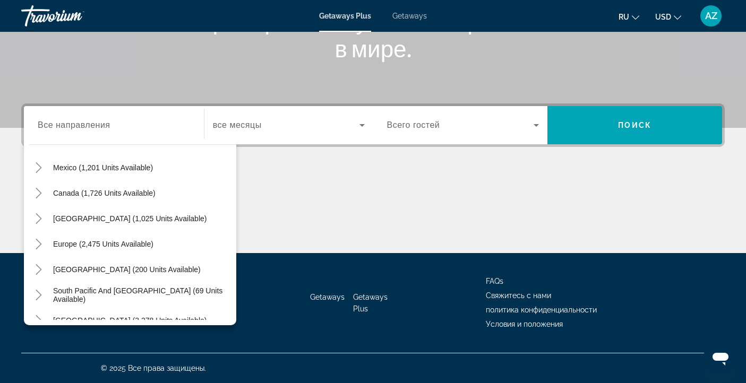
scroll to position [66, 0]
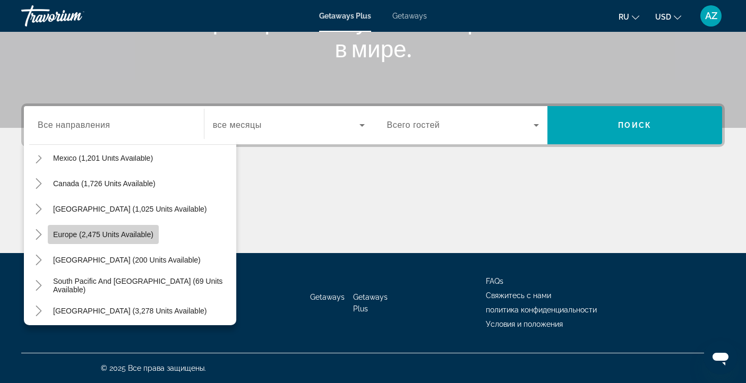
click at [103, 232] on span "Europe (2,475 units available)" at bounding box center [103, 234] width 100 height 8
type input "**********"
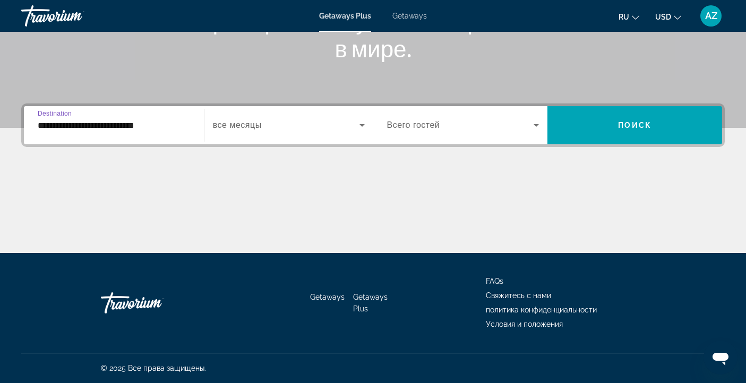
click at [271, 127] on span "Search widget" at bounding box center [286, 125] width 147 height 13
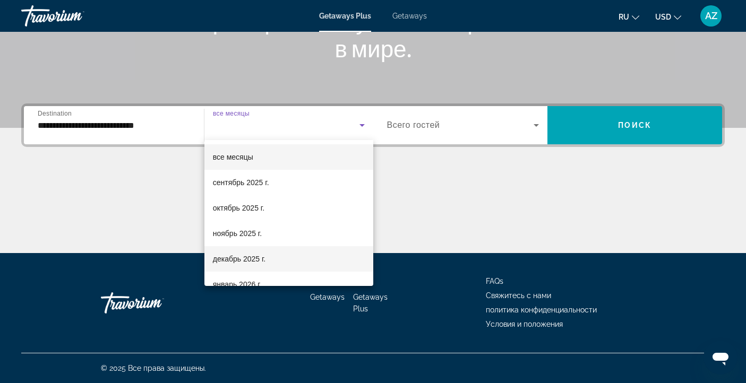
click at [261, 257] on span "декабрь 2025 г." at bounding box center [239, 259] width 53 height 13
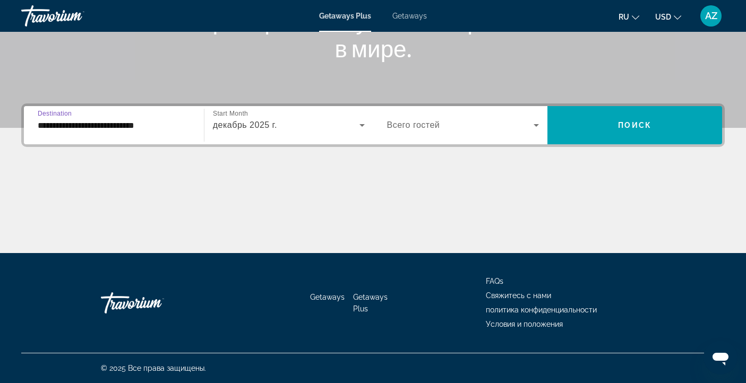
click at [66, 125] on input "**********" at bounding box center [114, 125] width 152 height 13
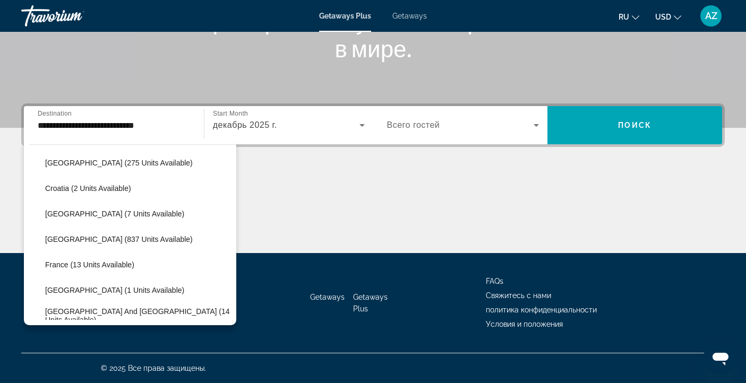
scroll to position [226, 0]
